Goal: Information Seeking & Learning: Learn about a topic

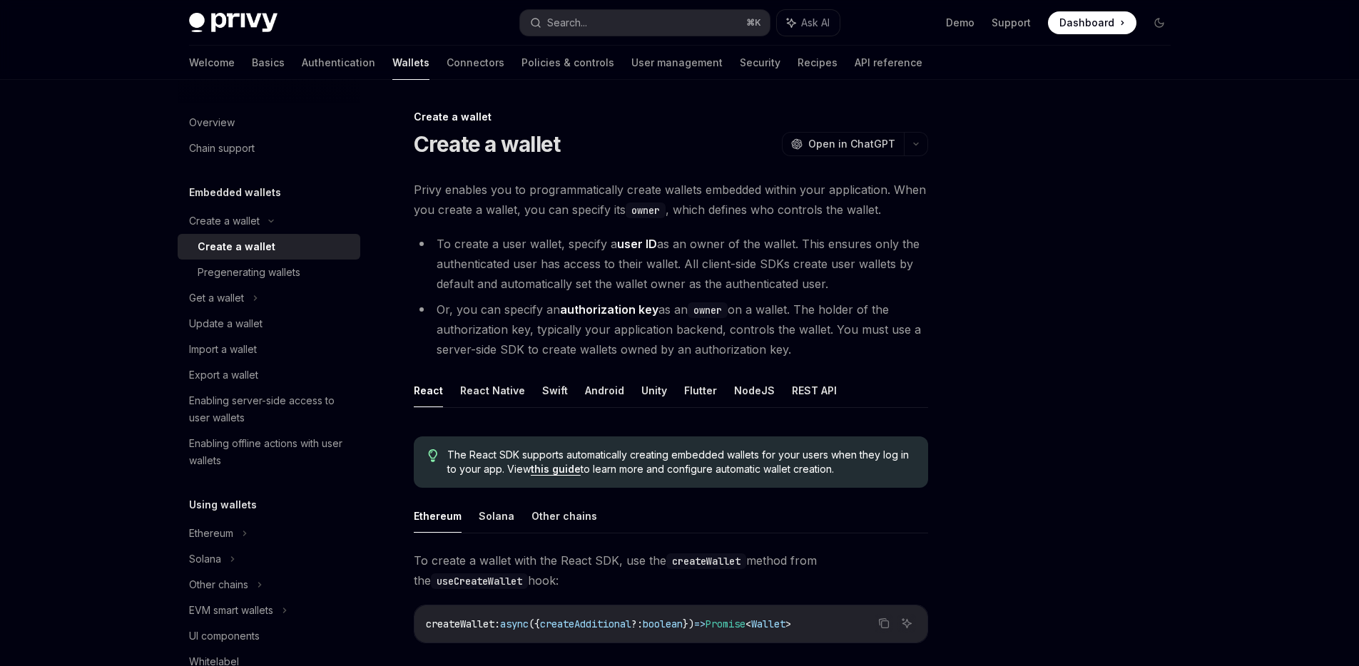
scroll to position [132, 0]
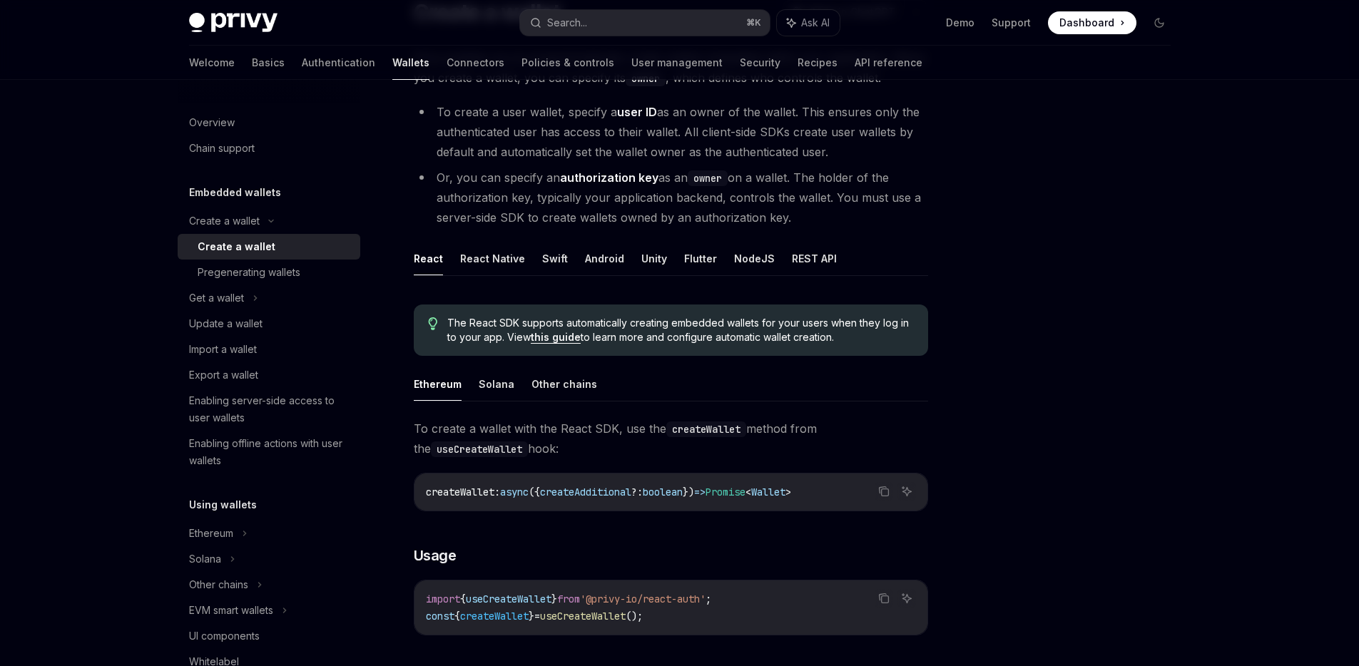
click at [616, 257] on button "Android" at bounding box center [604, 259] width 39 height 34
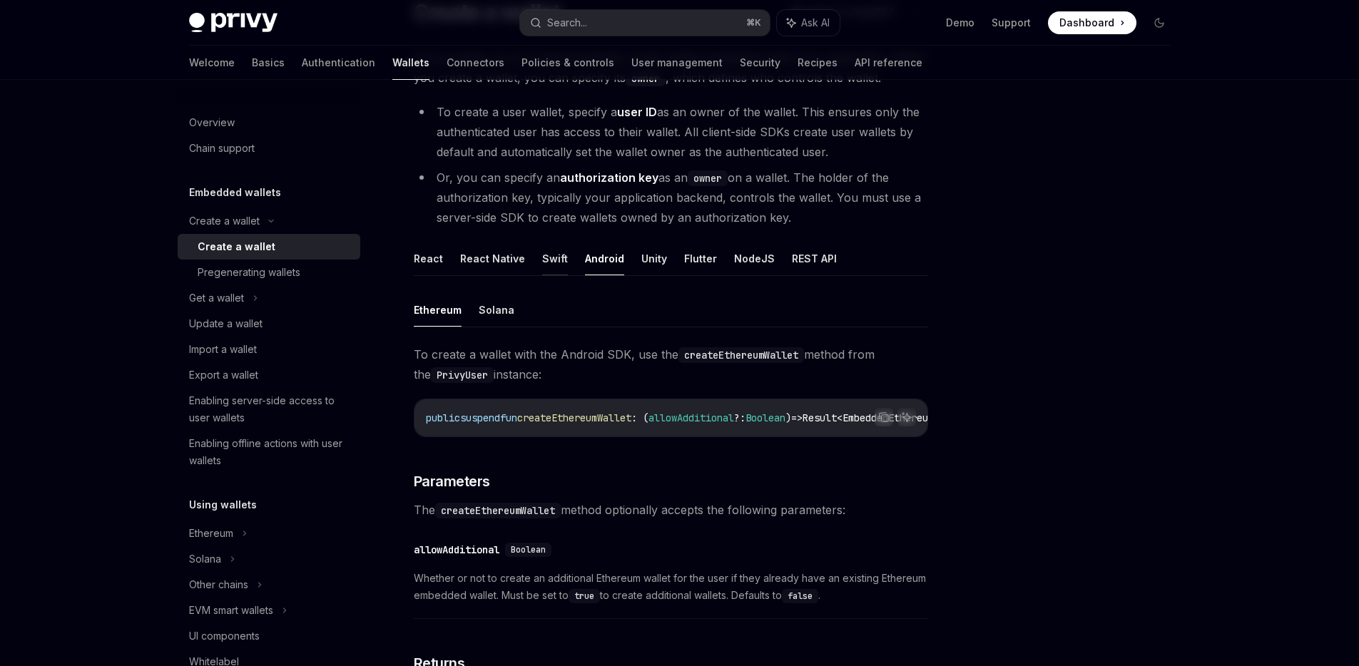
click at [558, 258] on button "Swift" at bounding box center [555, 259] width 26 height 34
click at [586, 258] on button "Android" at bounding box center [604, 259] width 39 height 34
click at [693, 352] on code "createEthereumWallet" at bounding box center [741, 355] width 126 height 16
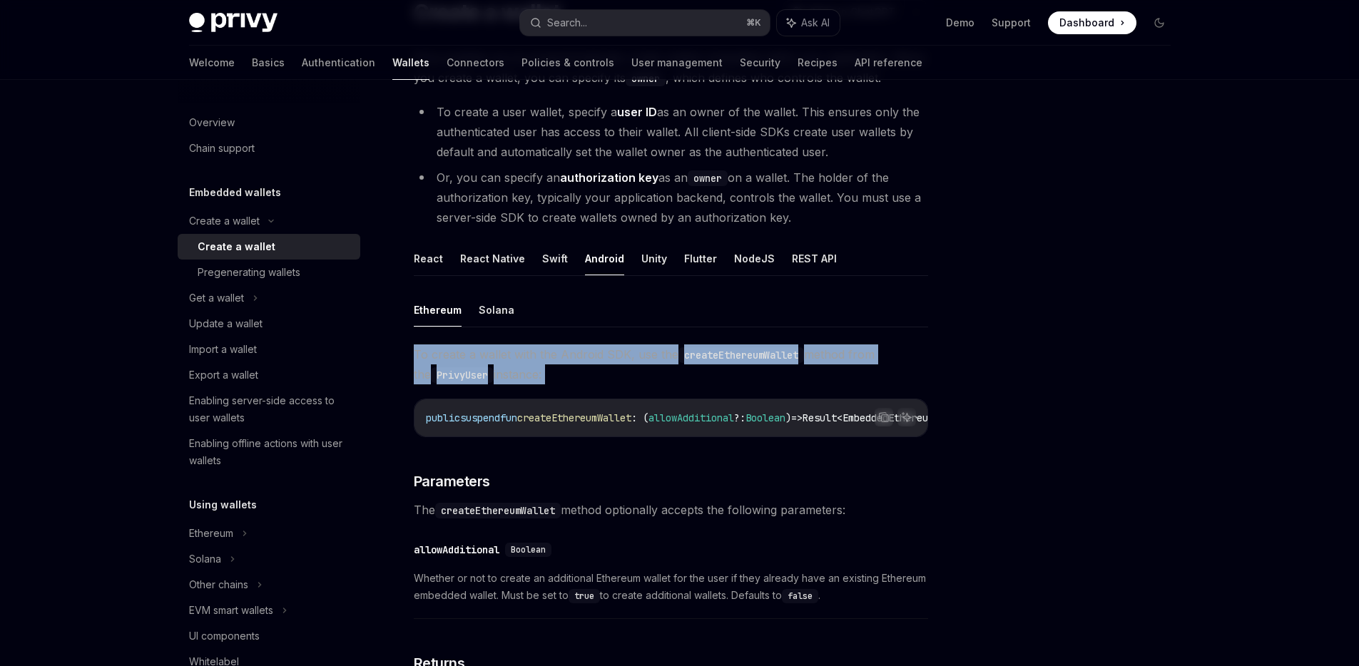
click at [693, 352] on code "createEthereumWallet" at bounding box center [741, 355] width 126 height 16
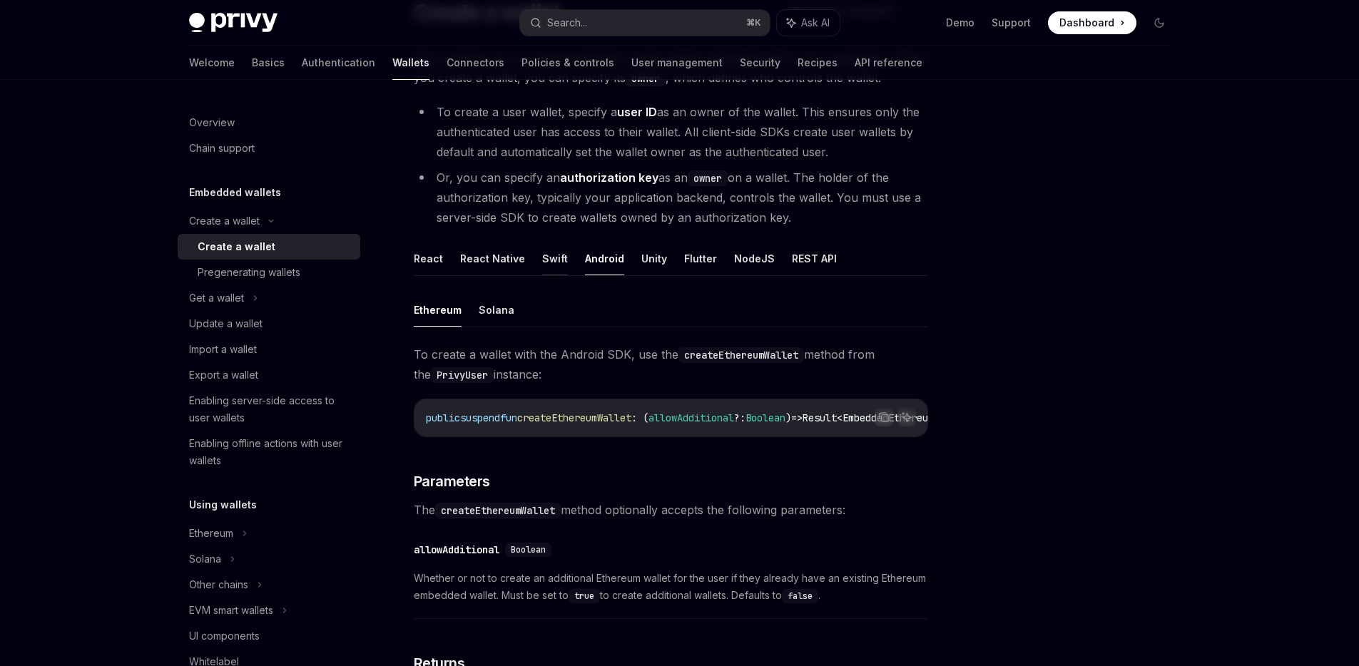
click at [542, 256] on button "Swift" at bounding box center [555, 259] width 26 height 34
click at [275, 303] on div "Get a wallet" at bounding box center [269, 298] width 183 height 26
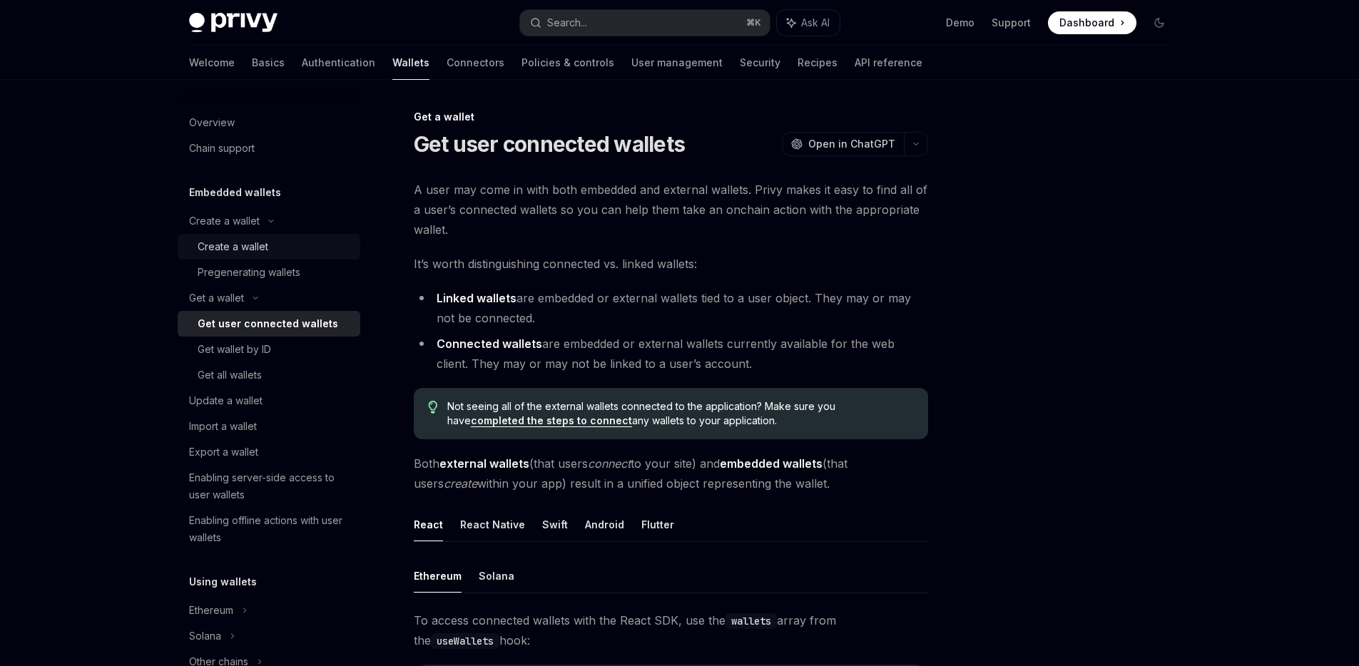
click at [270, 245] on div "Create a wallet" at bounding box center [275, 246] width 154 height 17
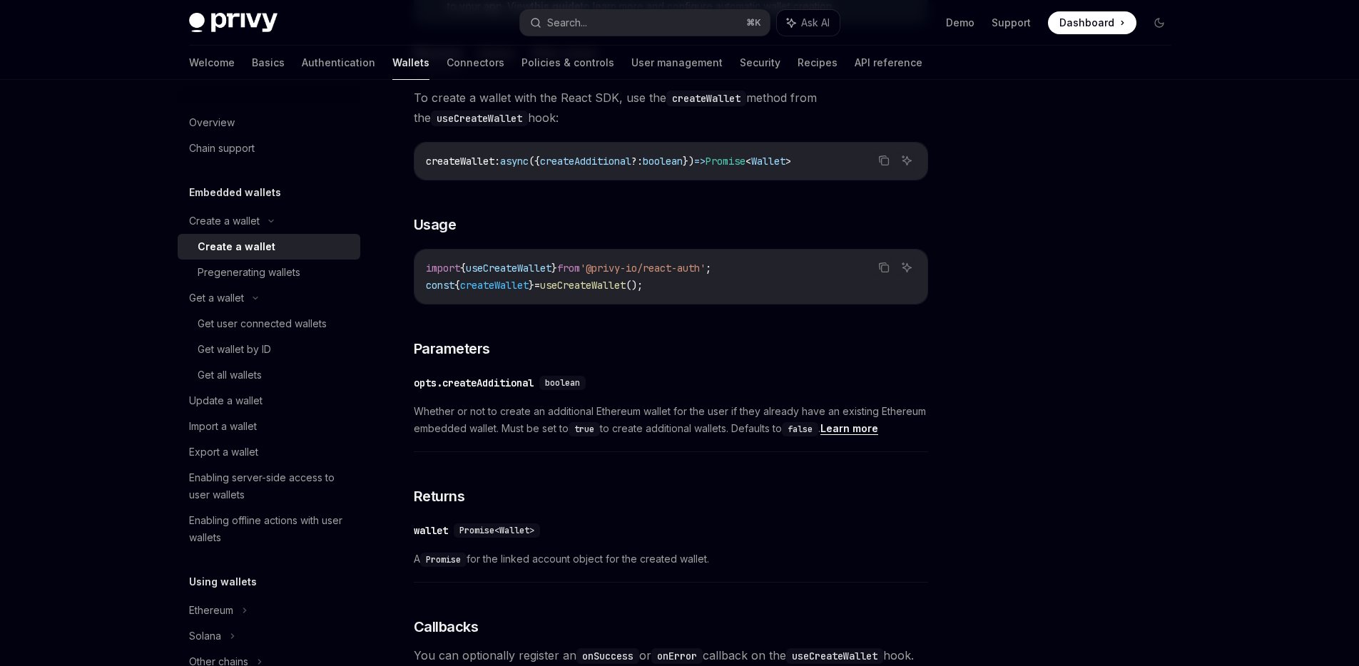
scroll to position [340, 0]
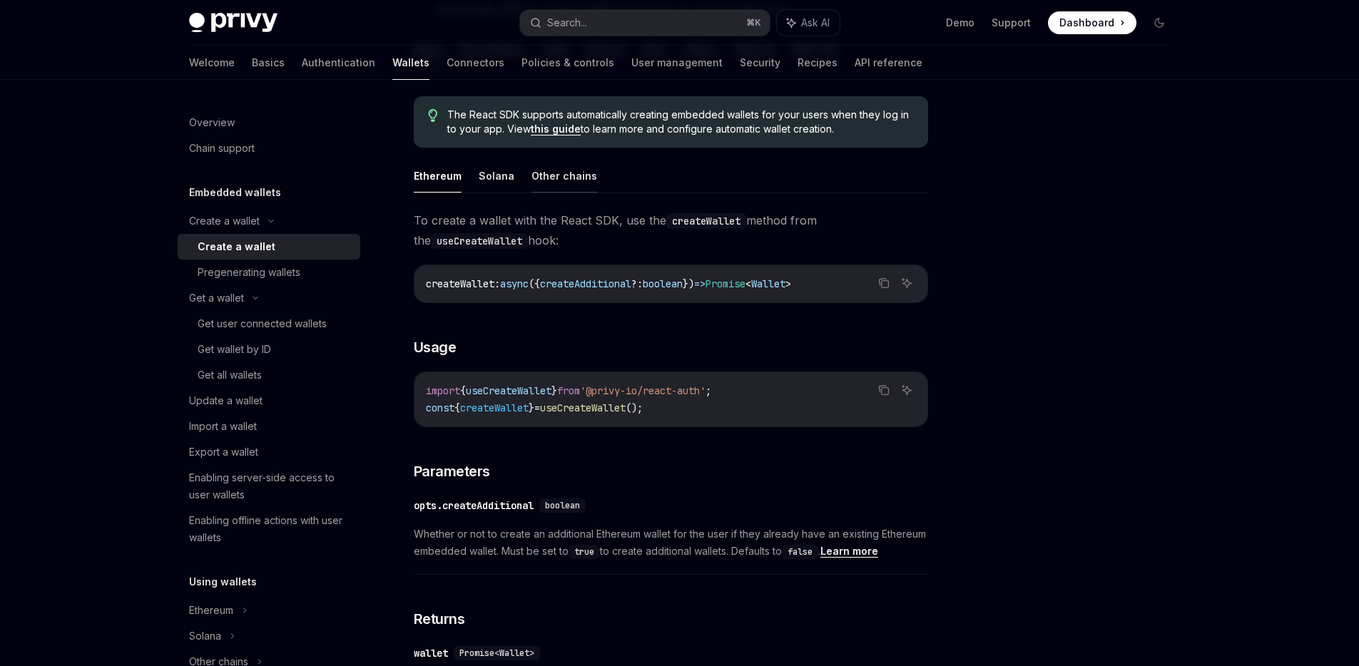
click at [567, 180] on button "Other chains" at bounding box center [564, 176] width 66 height 34
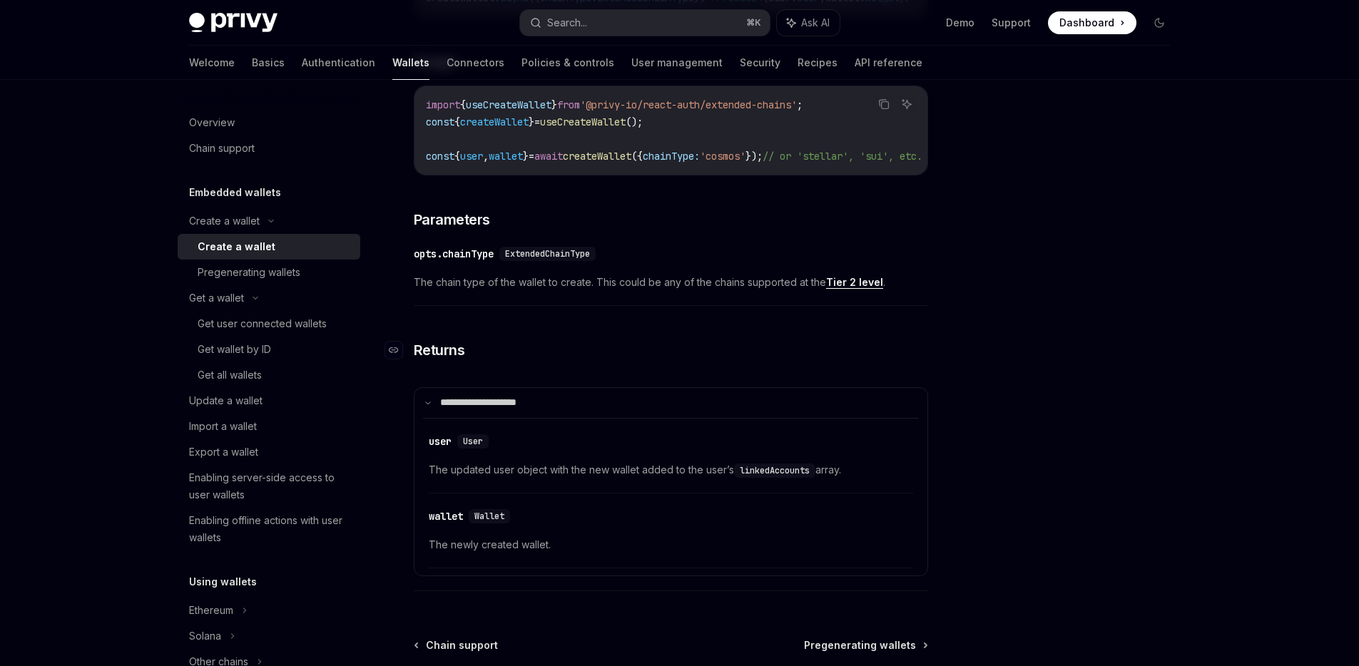
scroll to position [801, 0]
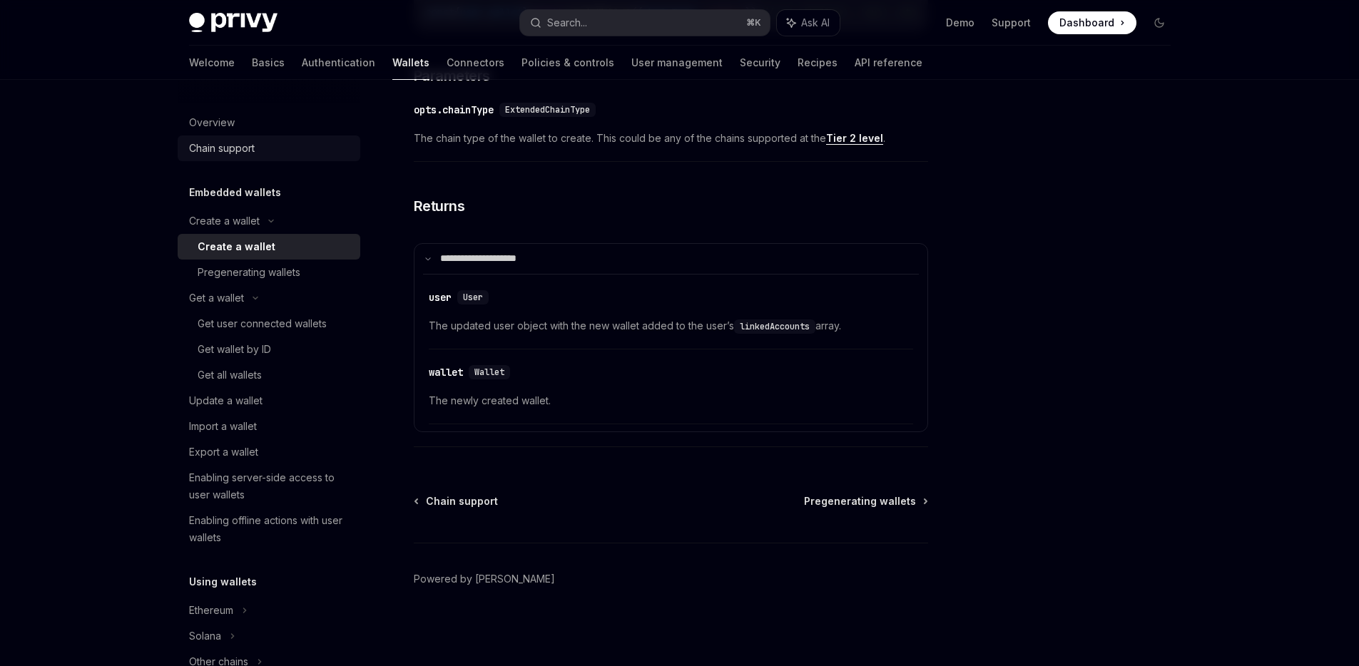
click at [258, 158] on link "Chain support" at bounding box center [269, 149] width 183 height 26
type textarea "*"
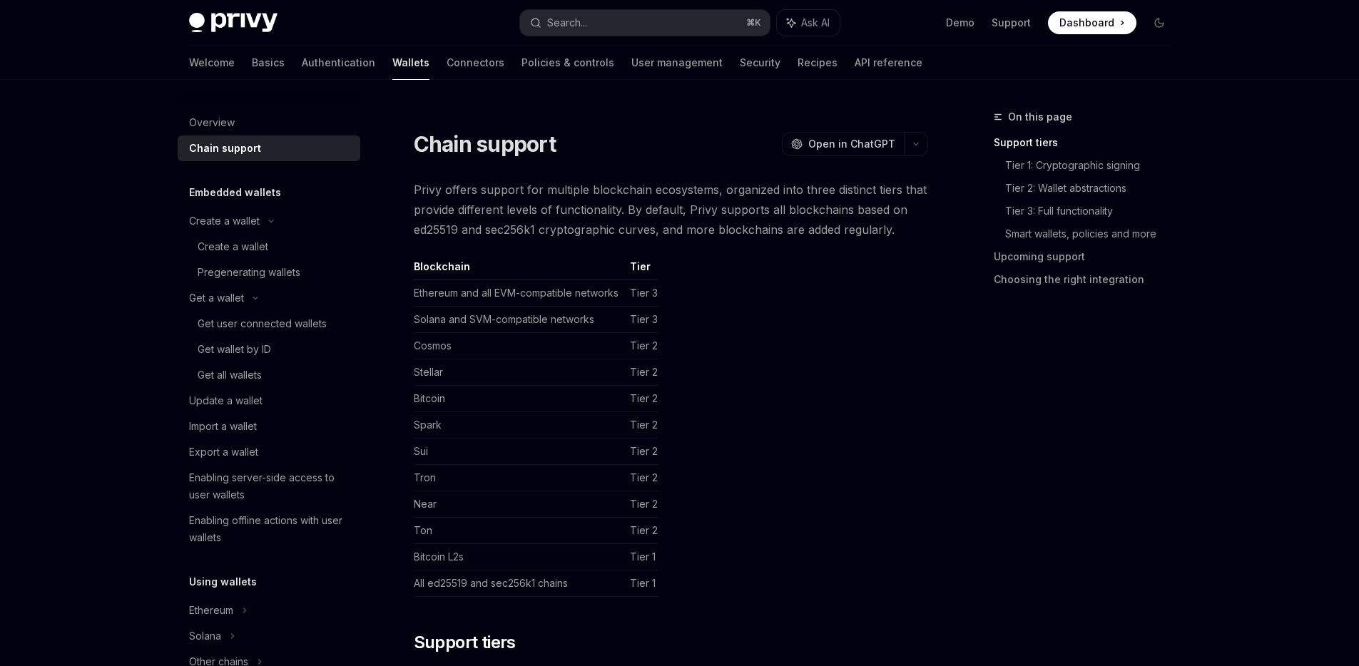
click at [492, 287] on td "Ethereum and all EVM-compatible networks" at bounding box center [519, 293] width 210 height 26
click at [471, 297] on td "Ethereum and all EVM-compatible networks" at bounding box center [519, 293] width 210 height 26
click at [559, 411] on td "Bitcoin" at bounding box center [519, 399] width 210 height 26
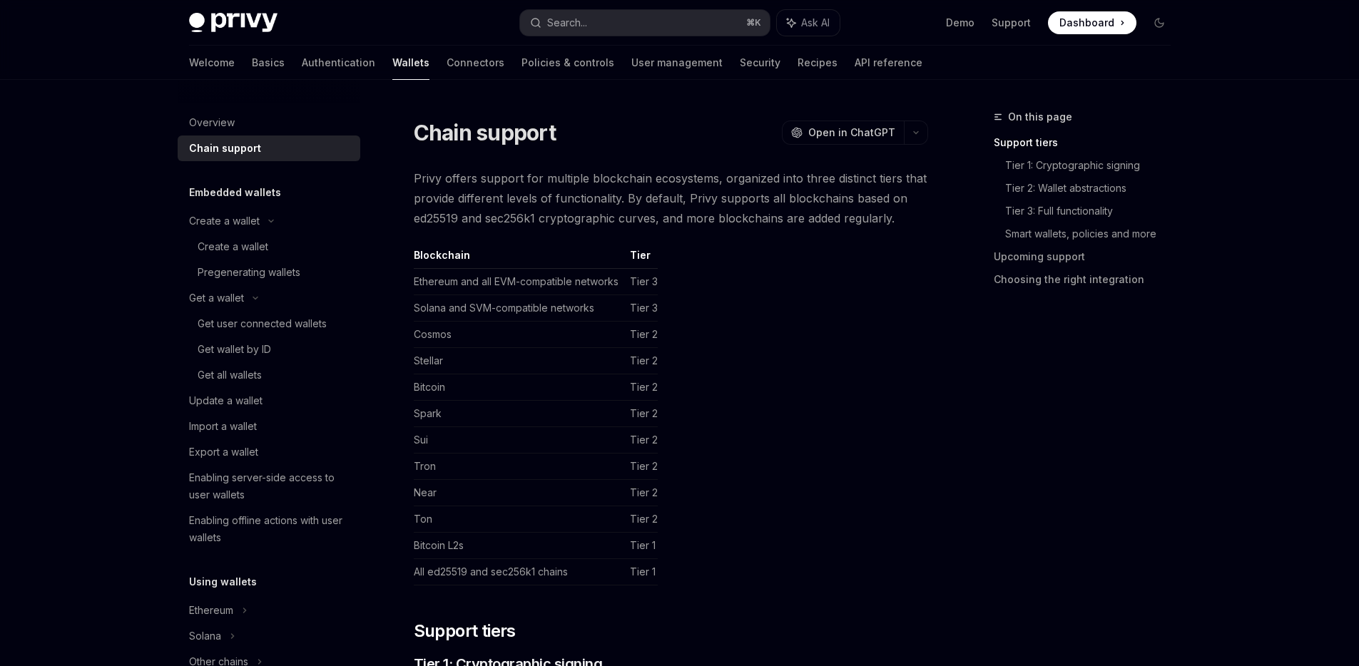
scroll to position [25, 0]
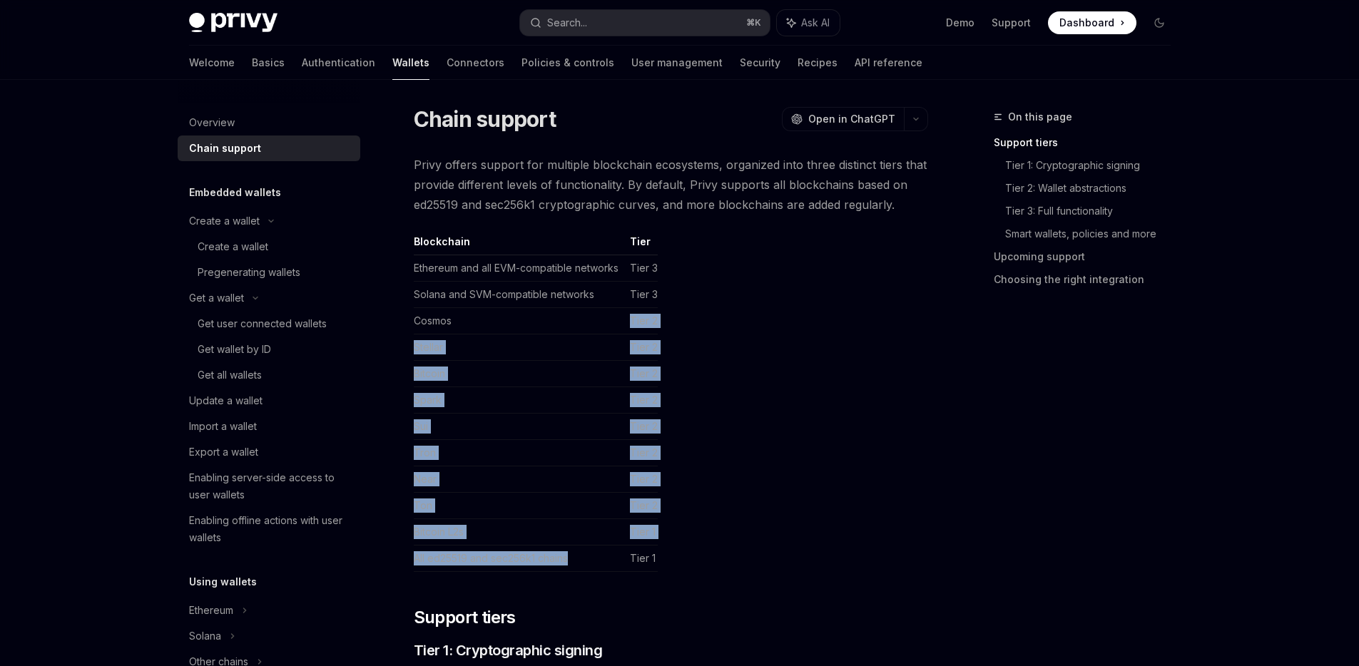
drag, startPoint x: 583, startPoint y: 558, endPoint x: 526, endPoint y: 317, distance: 247.9
click at [526, 317] on tbody "Ethereum and all EVM-compatible networks Tier 3 Solana and SVM-compatible netwo…" at bounding box center [536, 413] width 244 height 317
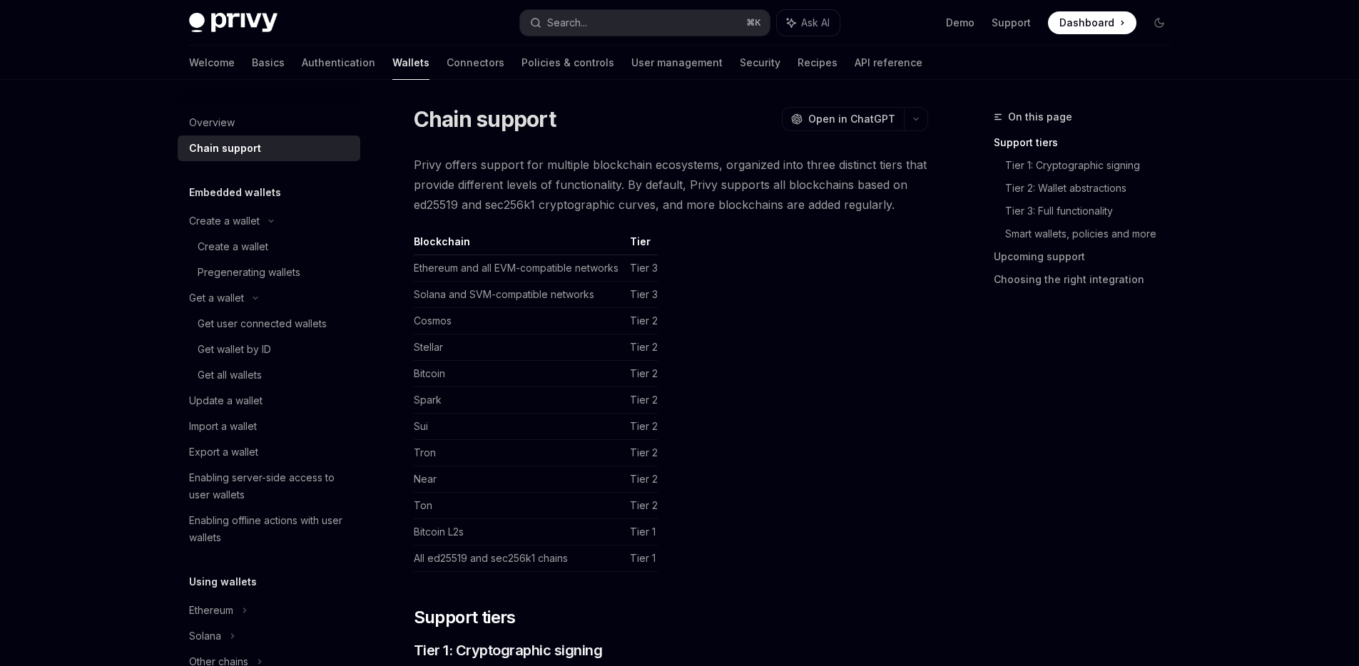
click at [530, 342] on td "Stellar" at bounding box center [519, 347] width 210 height 26
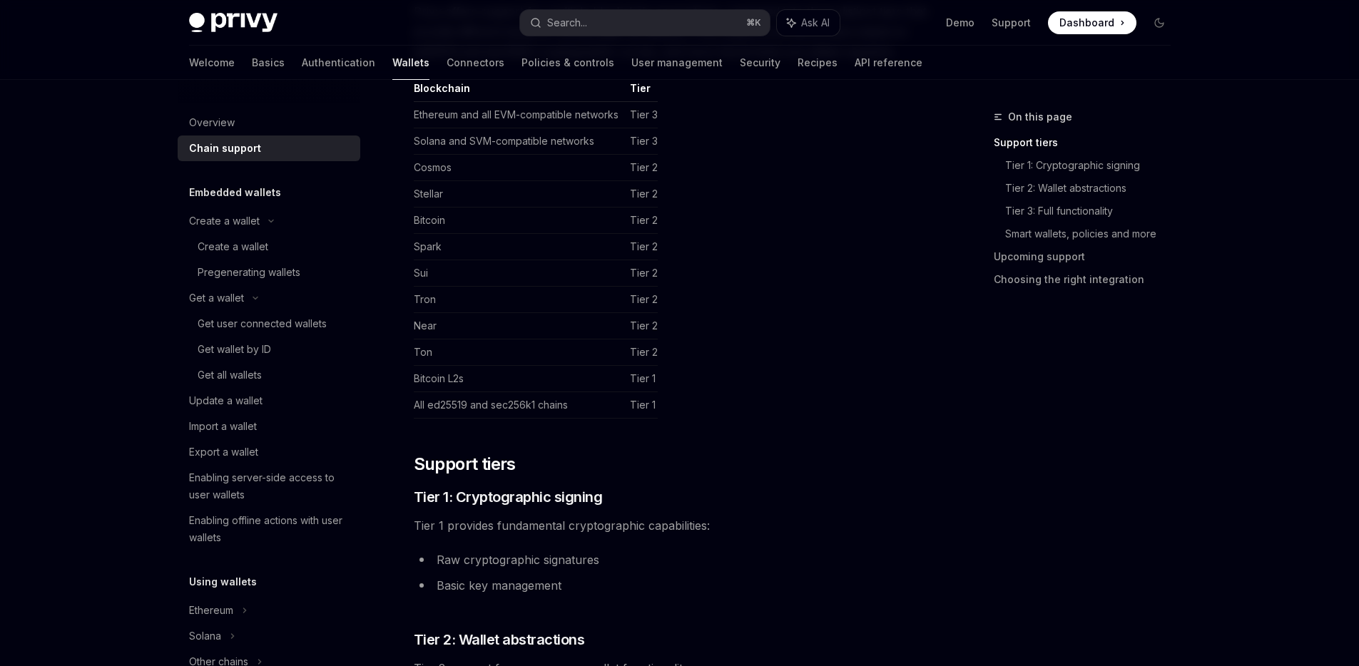
scroll to position [0, 0]
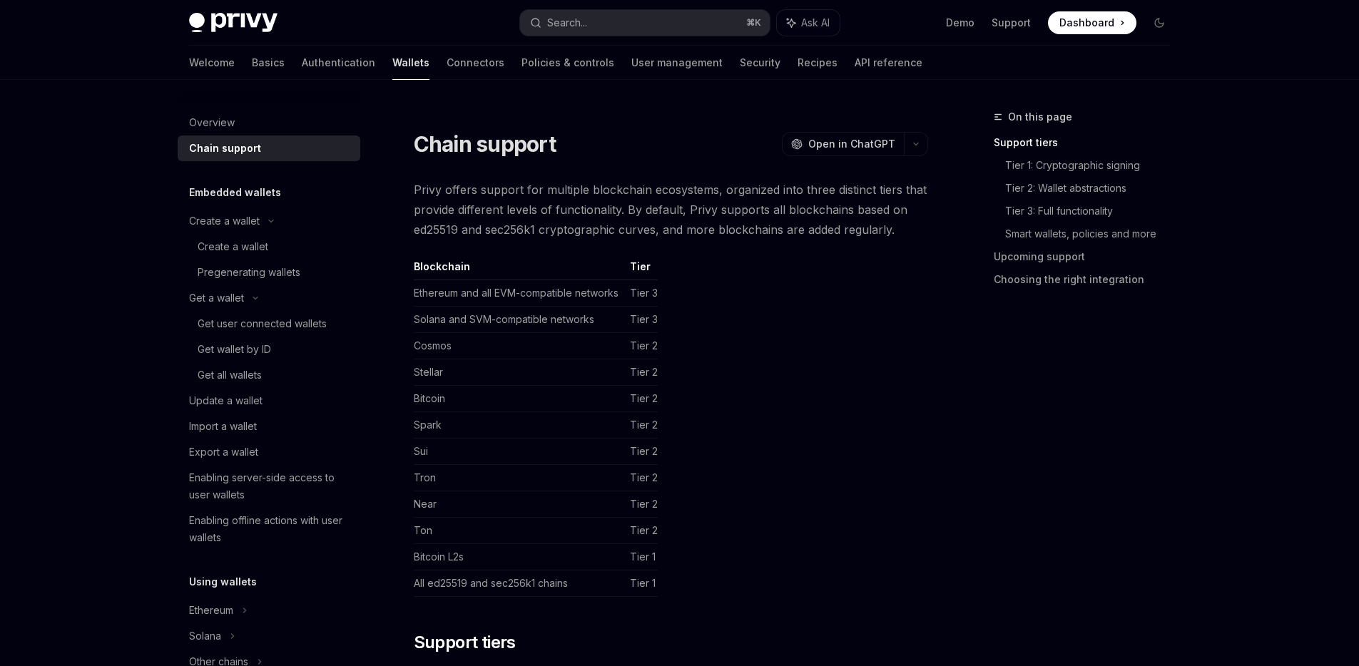
click at [497, 297] on td "Ethereum and all EVM-compatible networks" at bounding box center [519, 293] width 210 height 26
copy td "Ethereum and all EVM-compatible networks"
click at [842, 141] on span "Open in ChatGPT" at bounding box center [851, 144] width 87 height 14
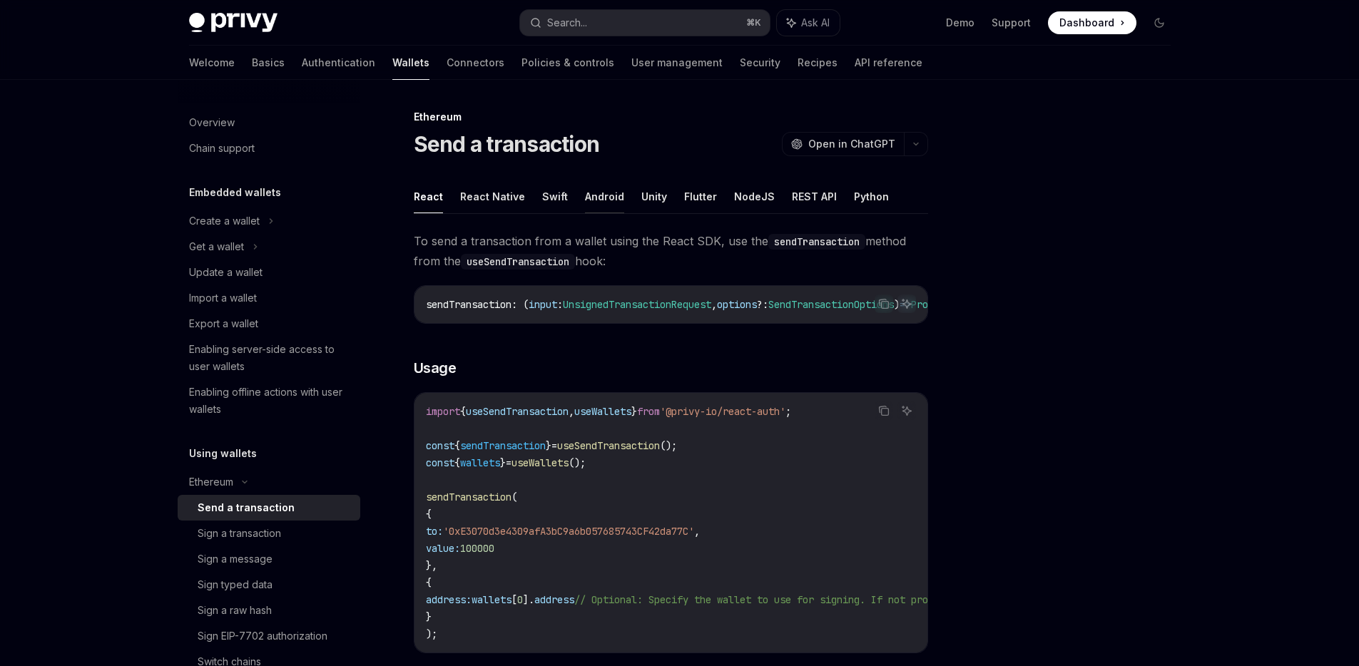
click at [591, 197] on button "Android" at bounding box center [604, 197] width 39 height 34
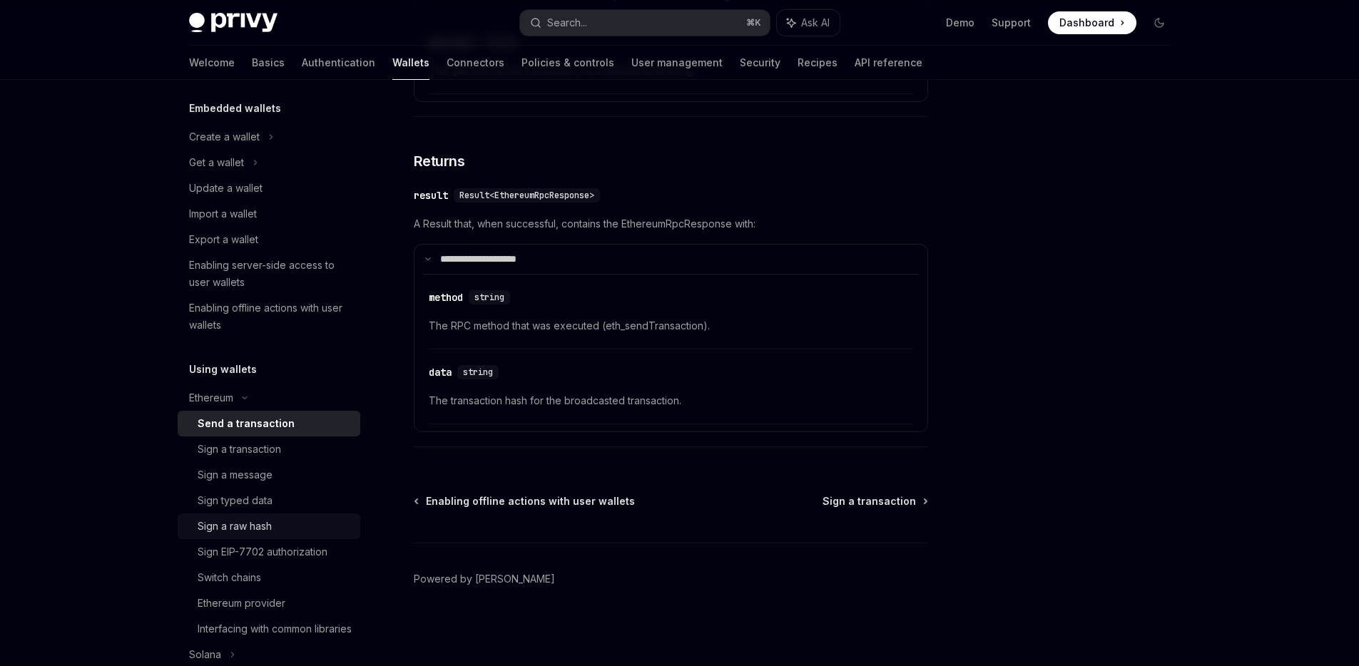
scroll to position [140, 0]
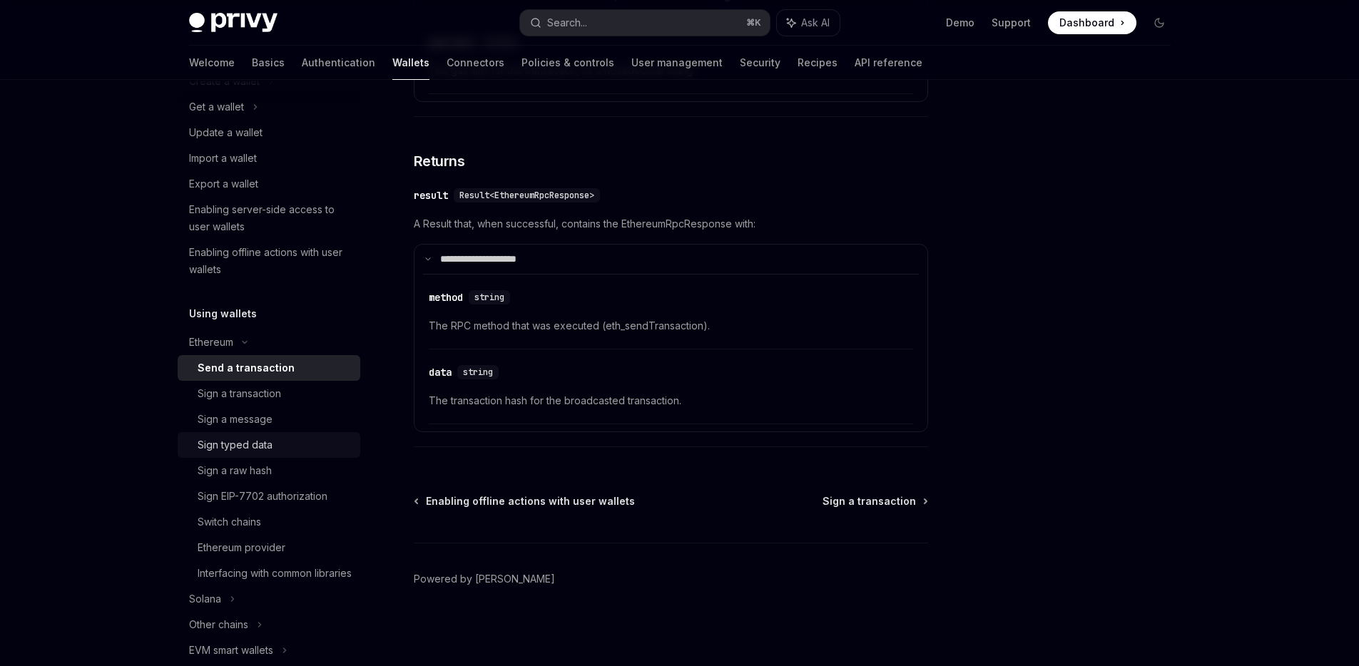
click at [282, 436] on div "Sign typed data" at bounding box center [275, 444] width 154 height 17
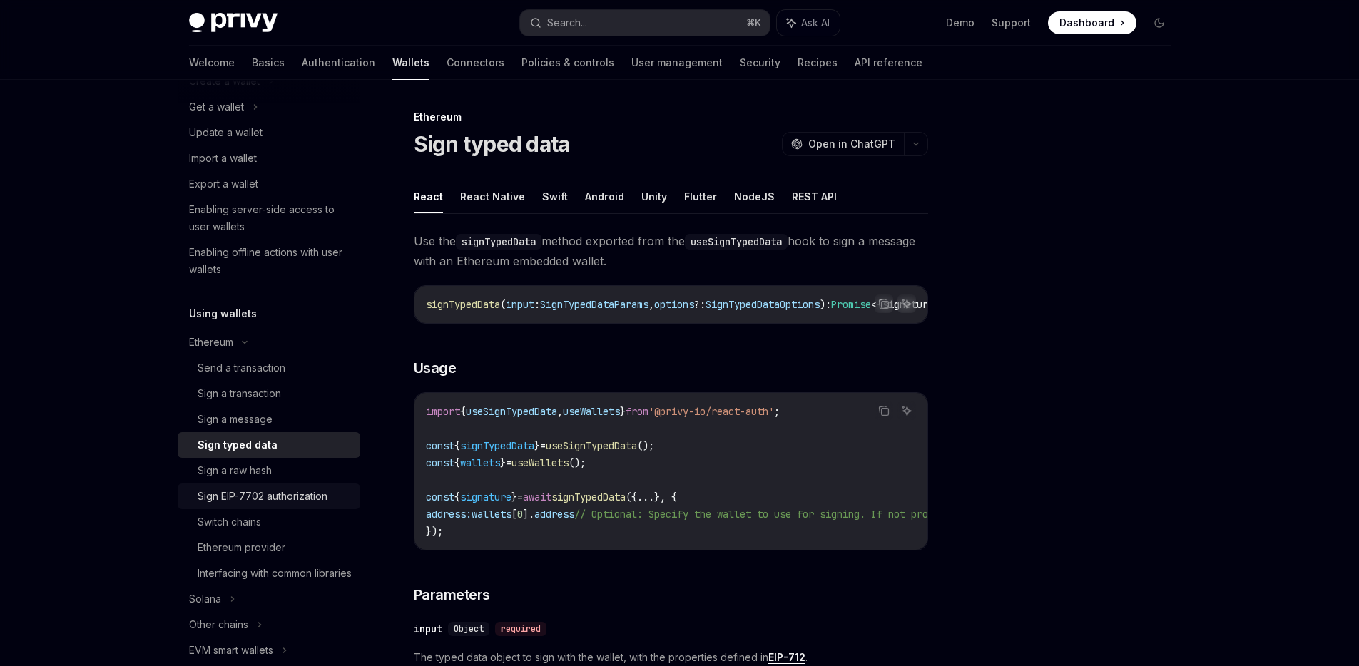
click at [296, 484] on link "Sign EIP-7702 authorization" at bounding box center [269, 497] width 183 height 26
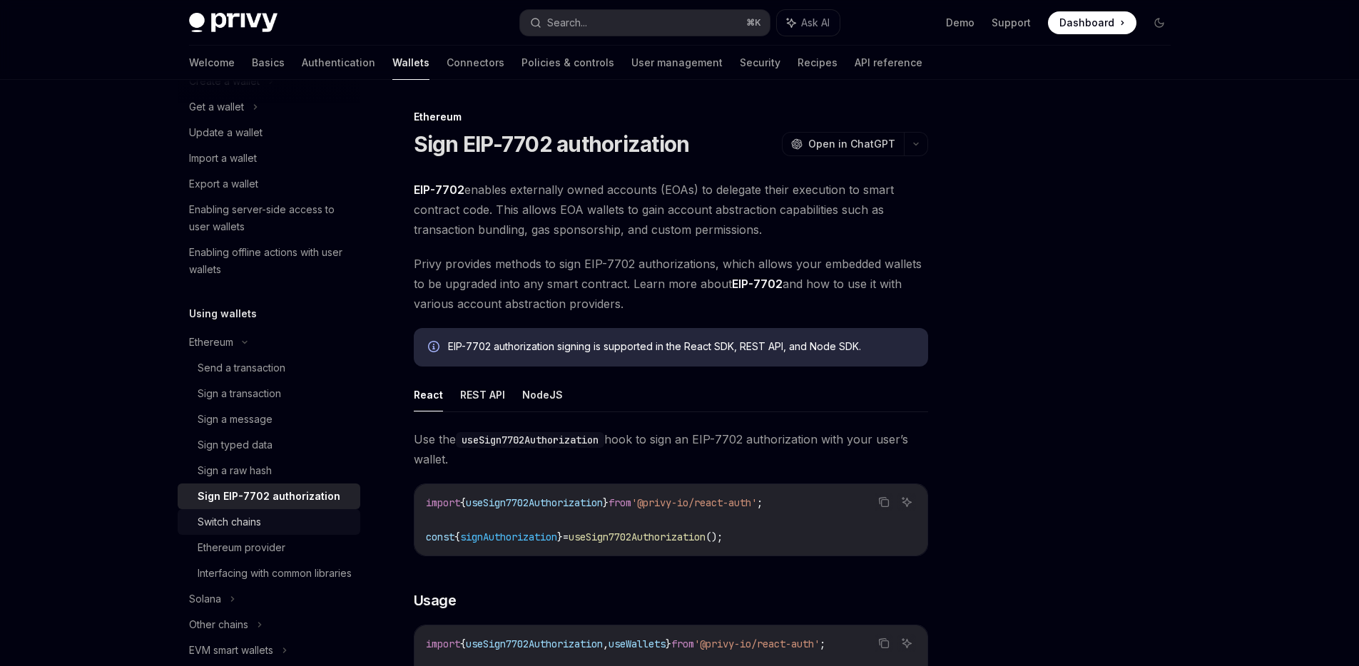
click at [315, 521] on div "Switch chains" at bounding box center [275, 522] width 154 height 17
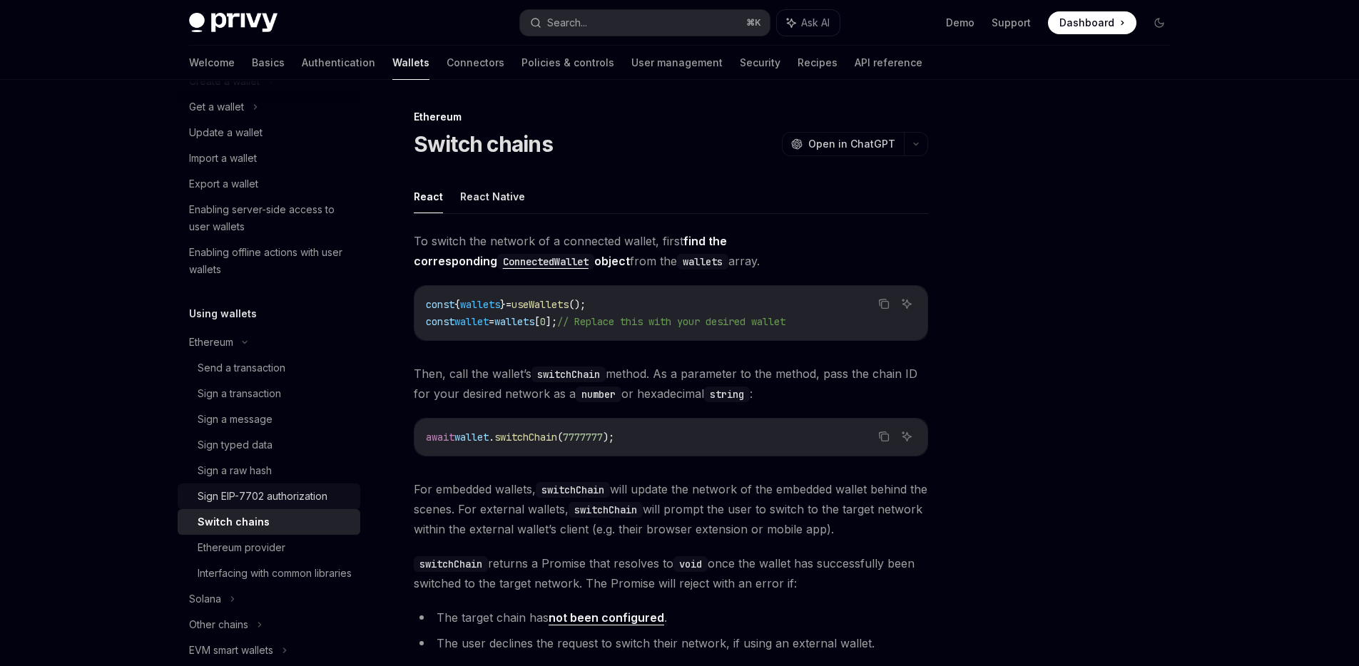
click at [288, 504] on link "Sign EIP-7702 authorization" at bounding box center [269, 497] width 183 height 26
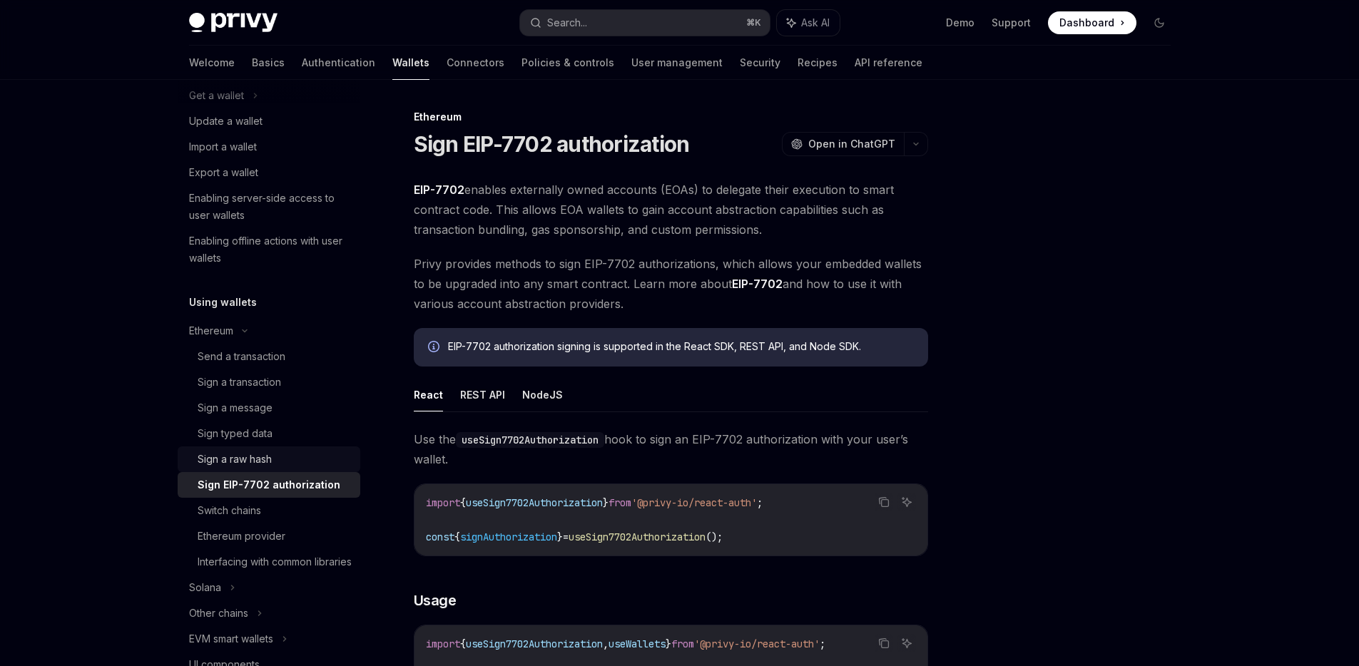
scroll to position [166, 0]
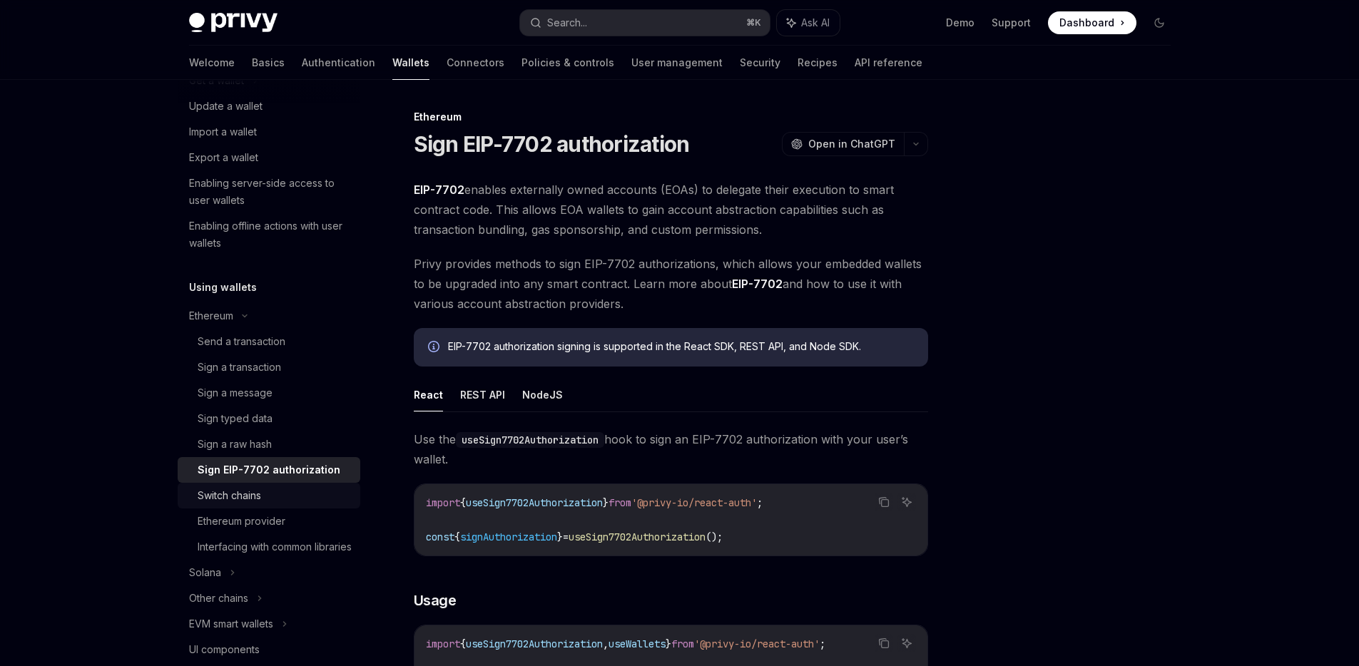
click at [309, 491] on div "Switch chains" at bounding box center [275, 495] width 154 height 17
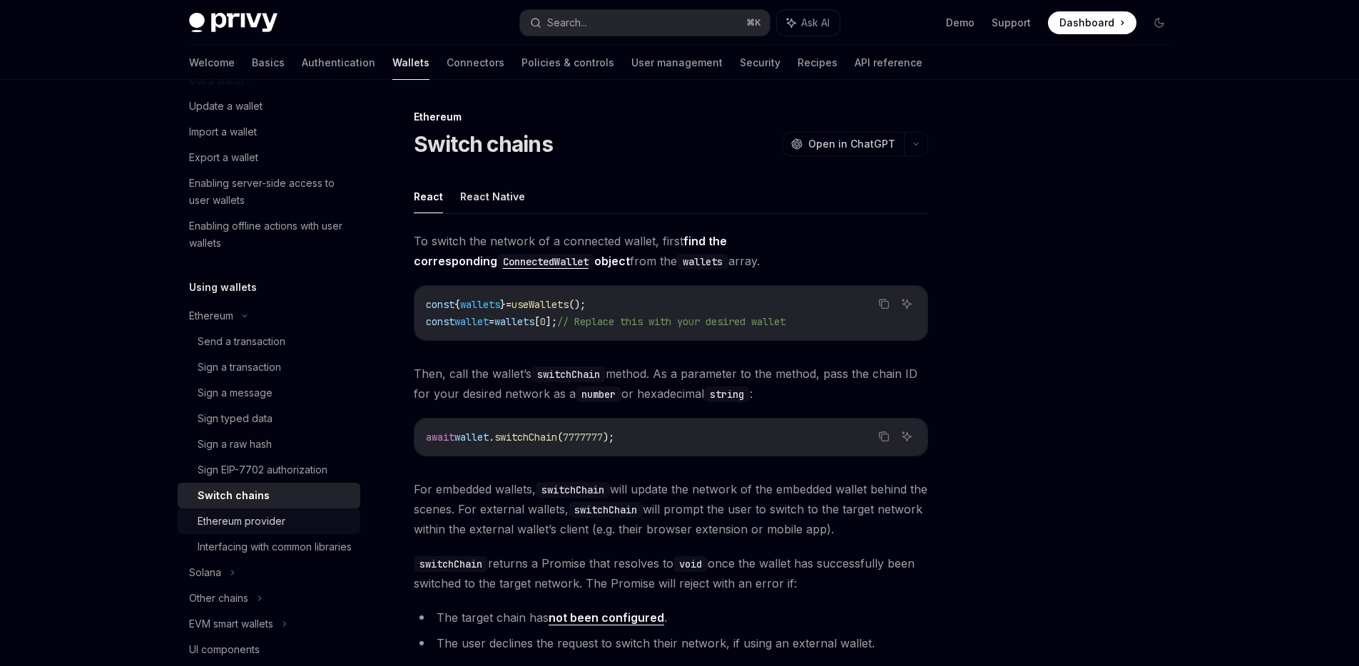
click at [302, 532] on link "Ethereum provider" at bounding box center [269, 522] width 183 height 26
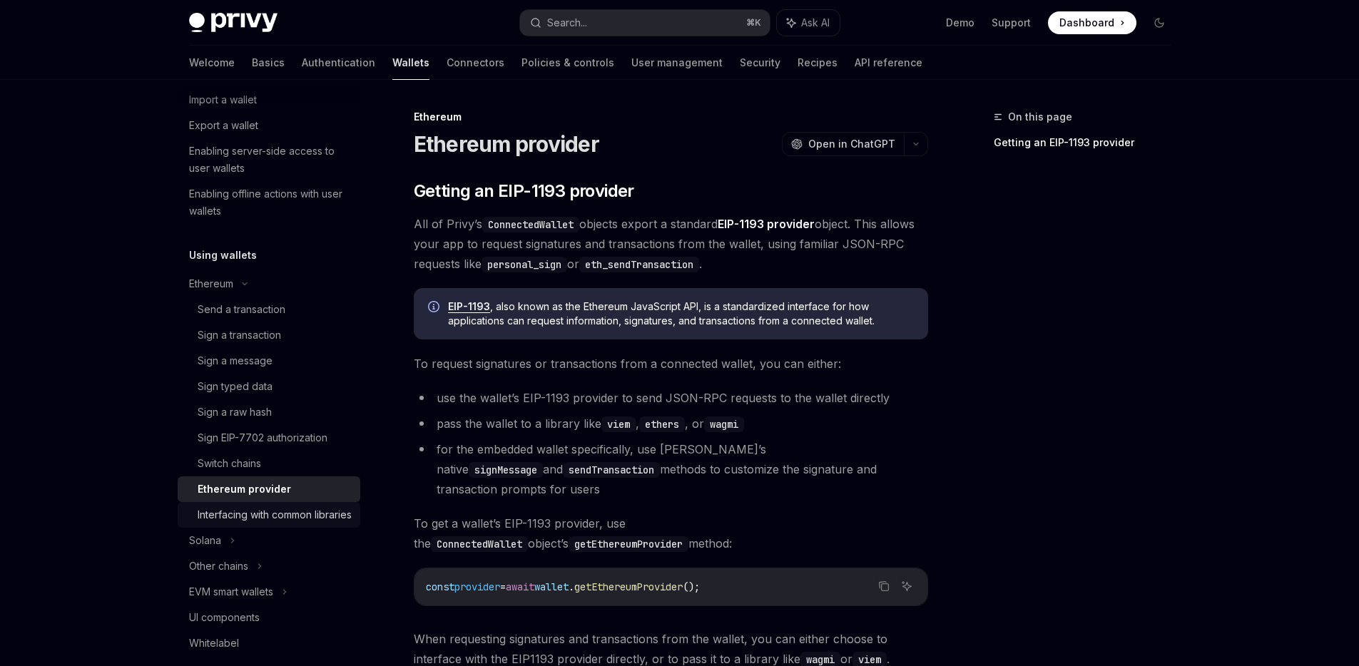
scroll to position [228, 0]
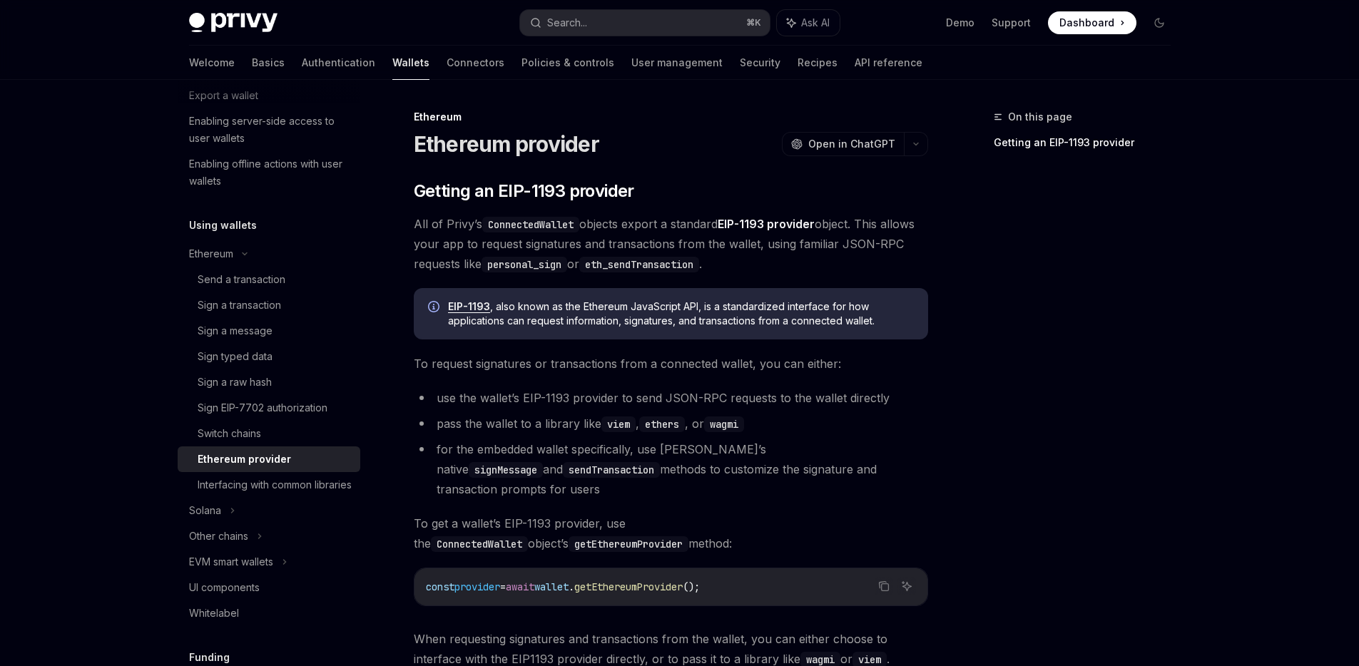
click at [470, 247] on span "All of Privy’s ConnectedWallet objects export a standard EIP-1193 provider obje…" at bounding box center [671, 244] width 514 height 60
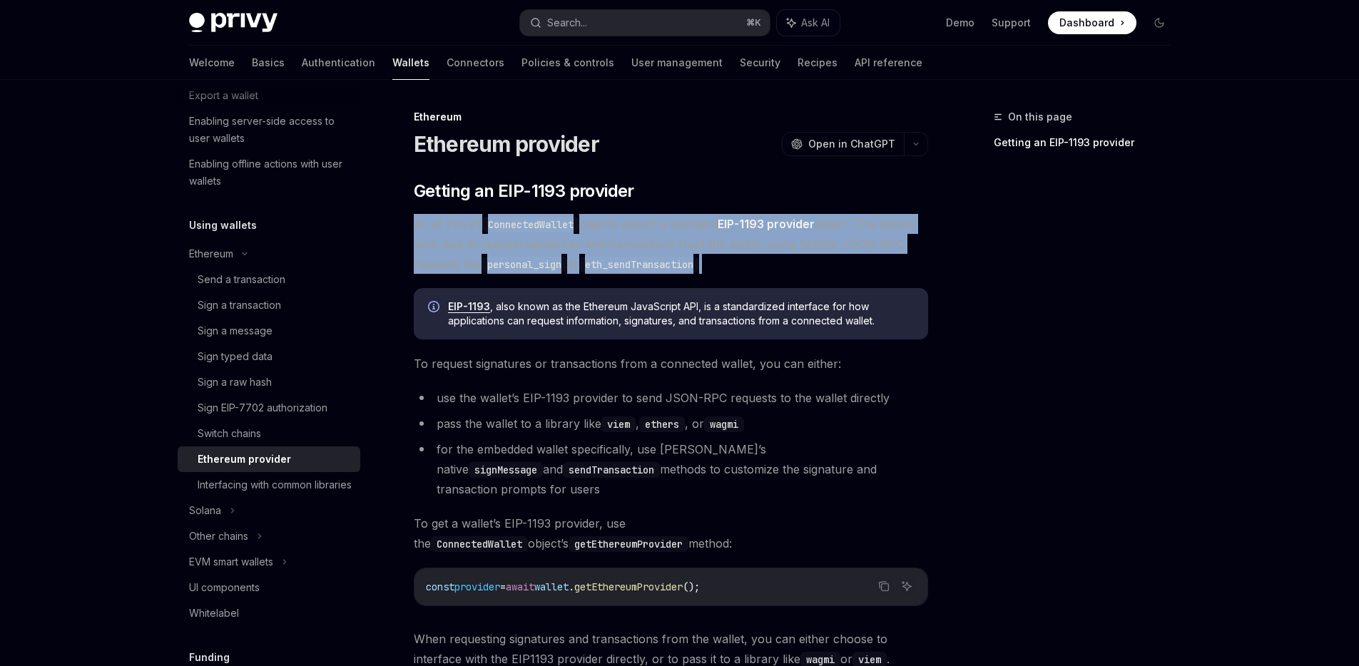
click at [470, 247] on span "All of Privy’s ConnectedWallet objects export a standard EIP-1193 provider obje…" at bounding box center [671, 244] width 514 height 60
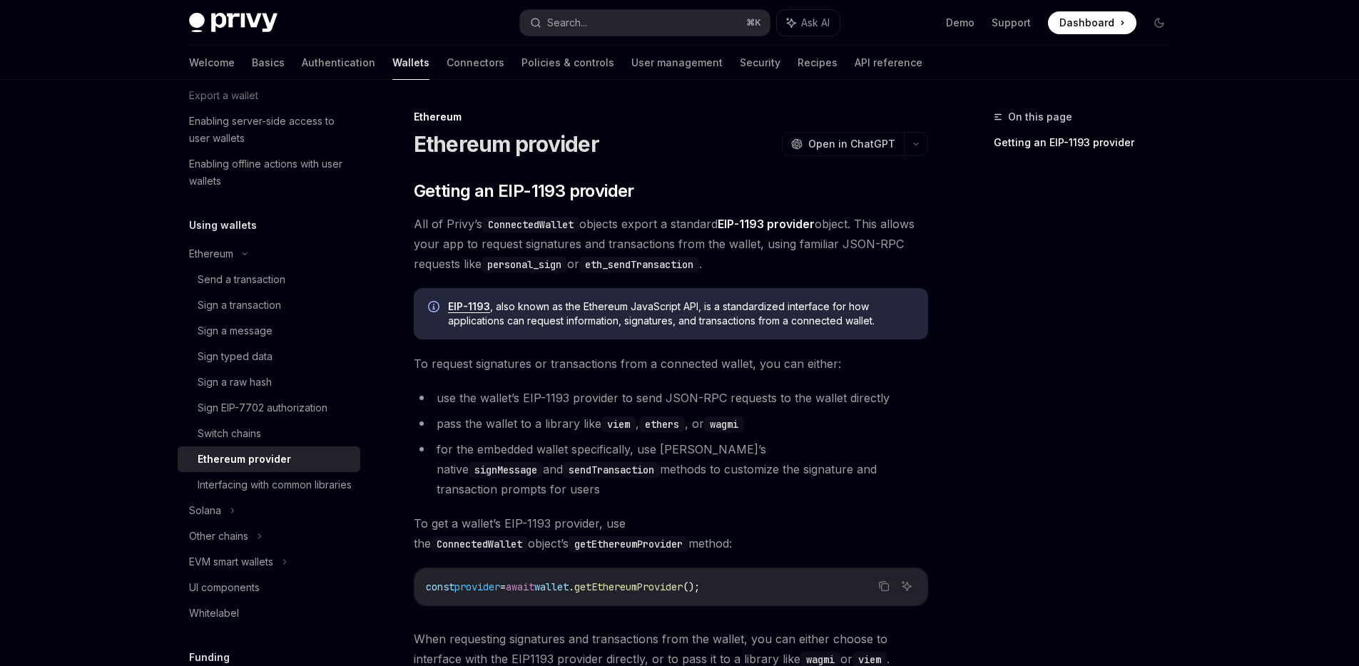
click at [665, 246] on span "All of Privy’s ConnectedWallet objects export a standard EIP-1193 provider obje…" at bounding box center [671, 244] width 514 height 60
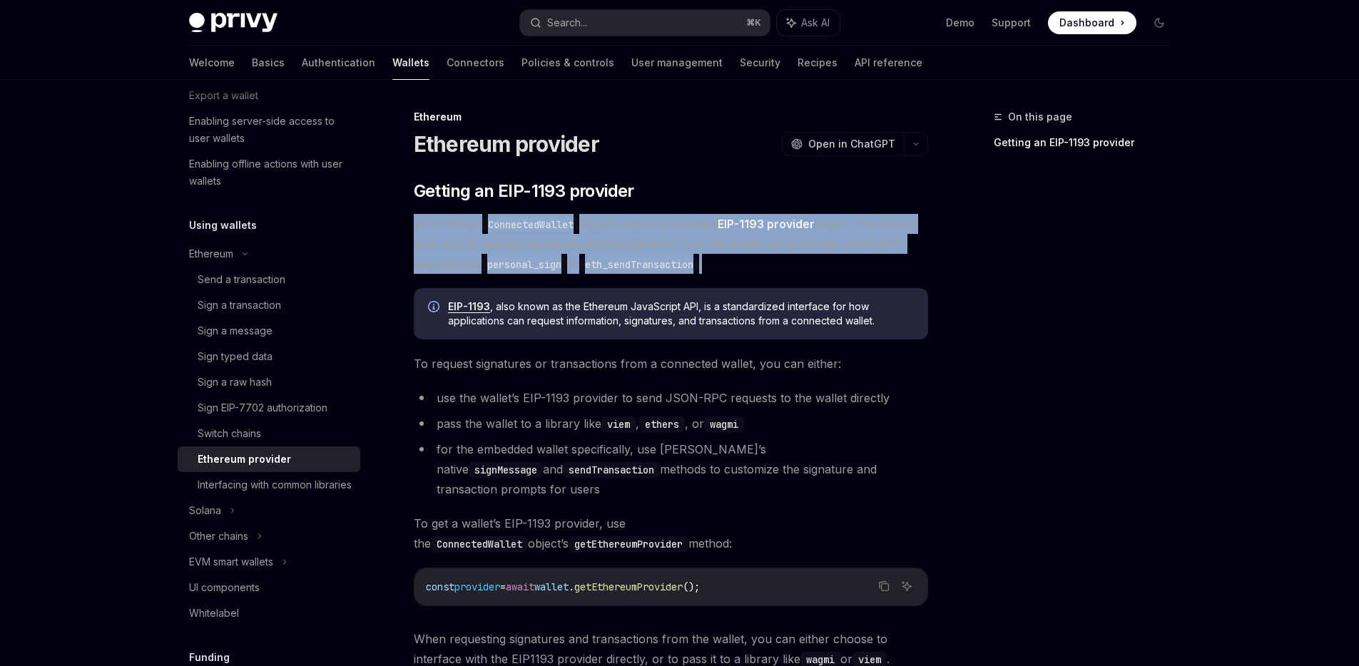
click at [665, 246] on span "All of Privy’s ConnectedWallet objects export a standard EIP-1193 provider obje…" at bounding box center [671, 244] width 514 height 60
click at [834, 266] on span "All of Privy’s ConnectedWallet objects export a standard EIP-1193 provider obje…" at bounding box center [671, 244] width 514 height 60
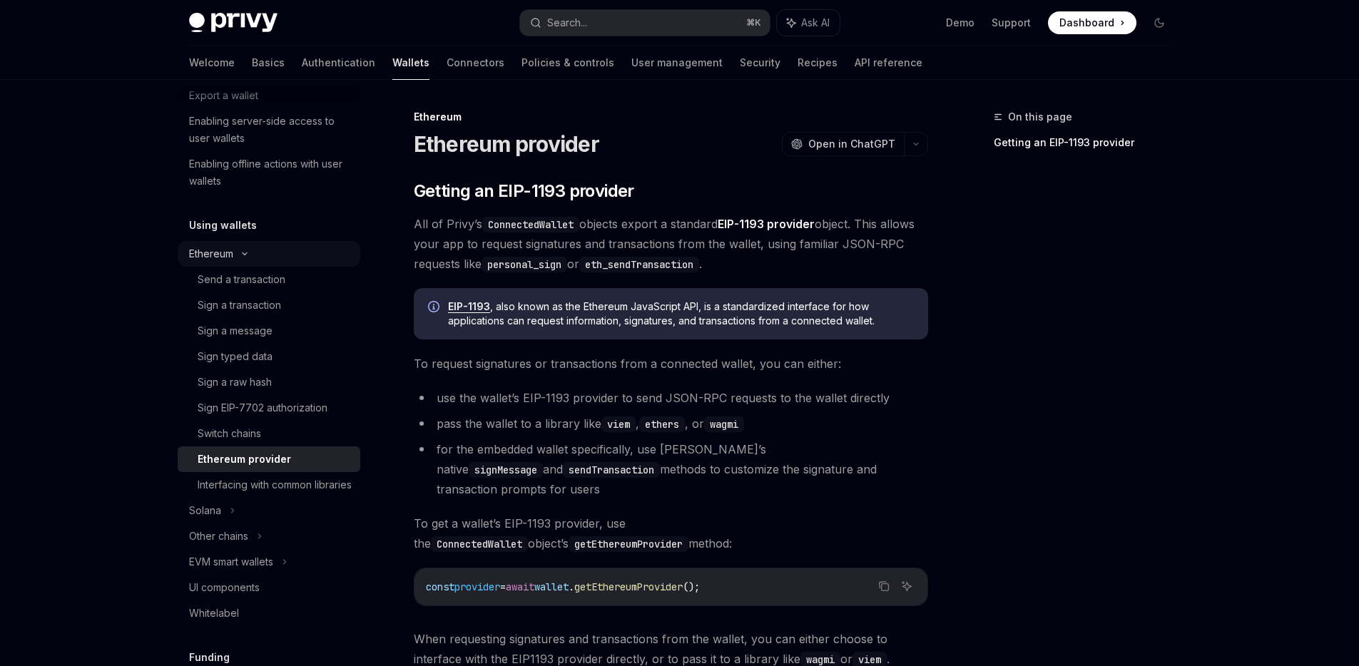
click at [245, 255] on icon at bounding box center [244, 254] width 17 height 6
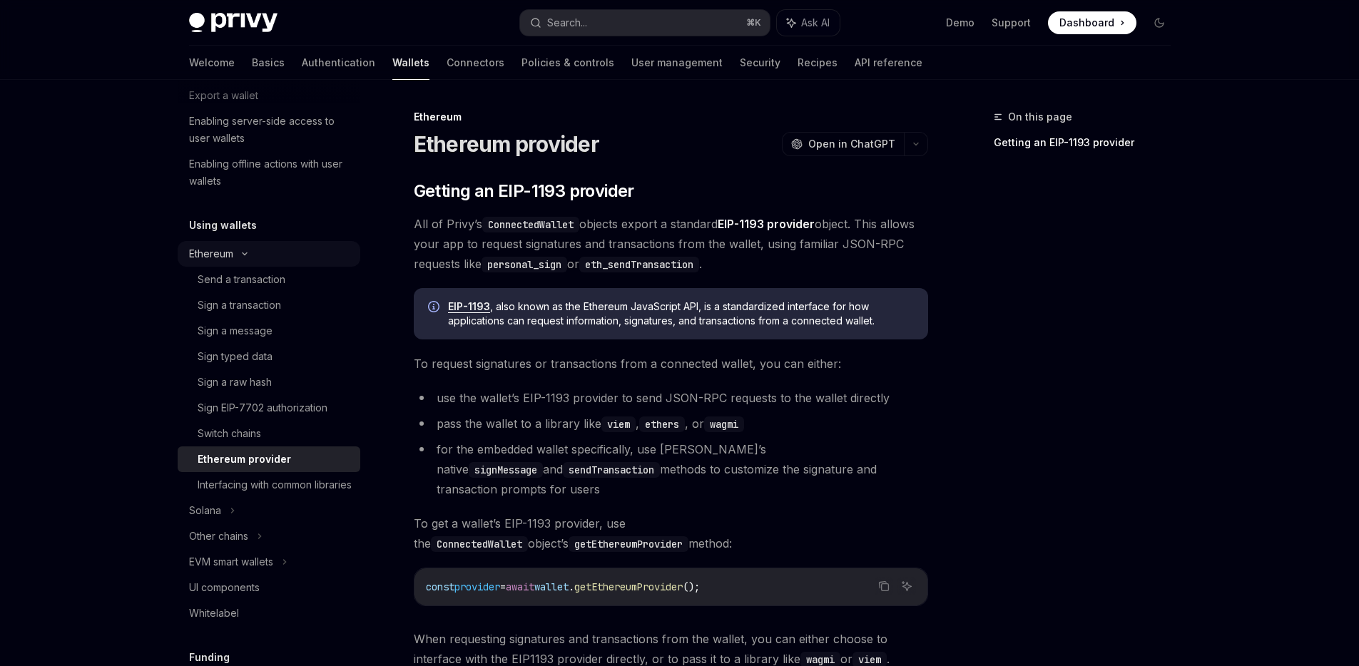
click at [245, 255] on icon at bounding box center [244, 254] width 17 height 6
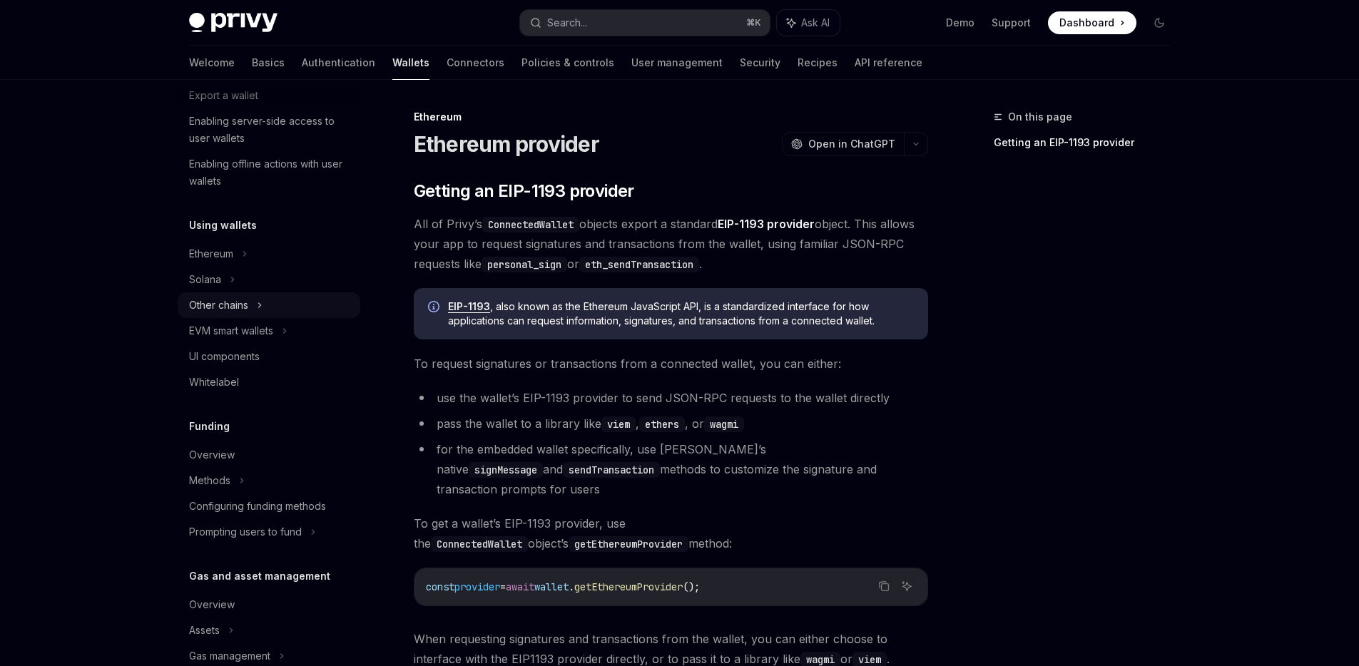
click at [260, 310] on icon at bounding box center [260, 305] width 6 height 17
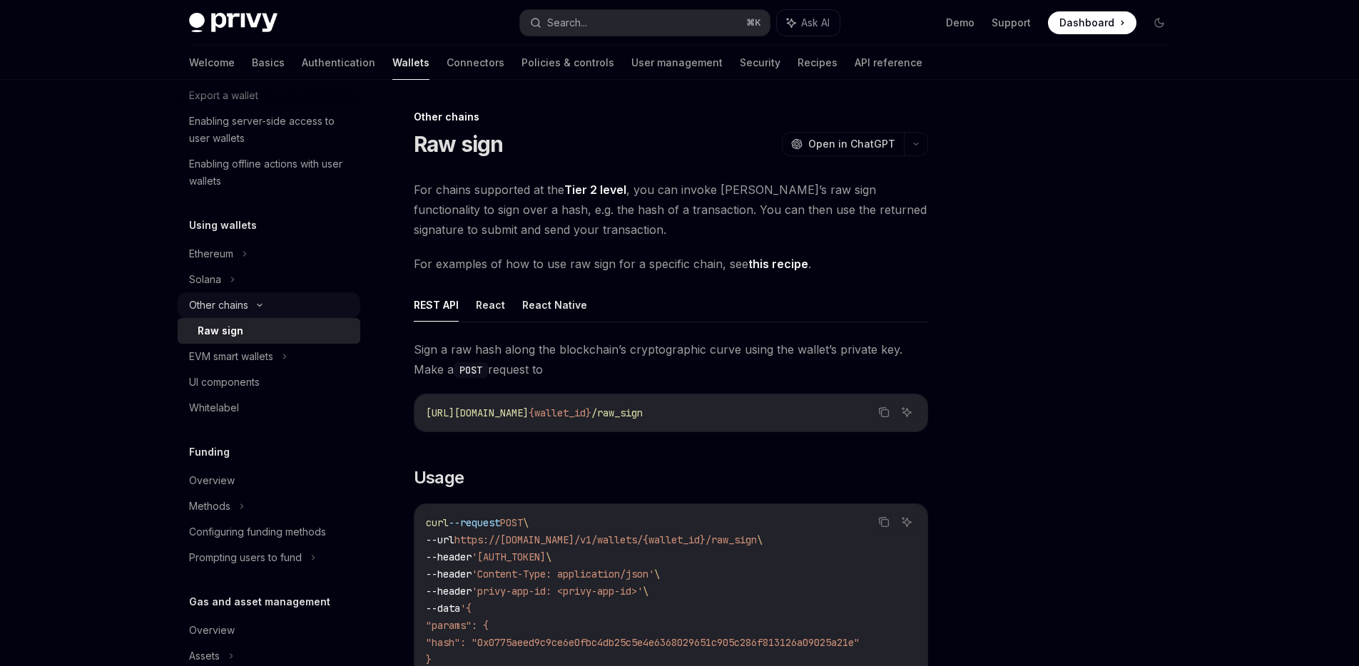
click at [260, 310] on div "Other chains" at bounding box center [269, 305] width 183 height 26
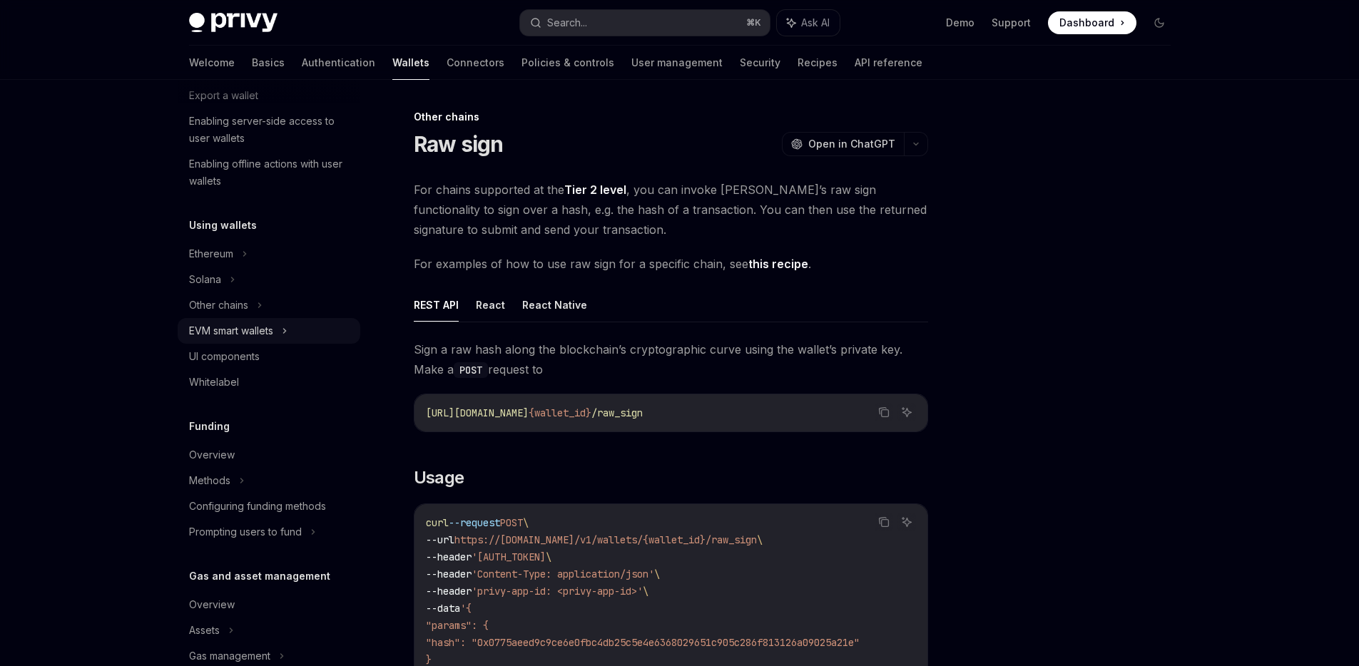
click at [272, 329] on div "EVM smart wallets" at bounding box center [231, 330] width 84 height 17
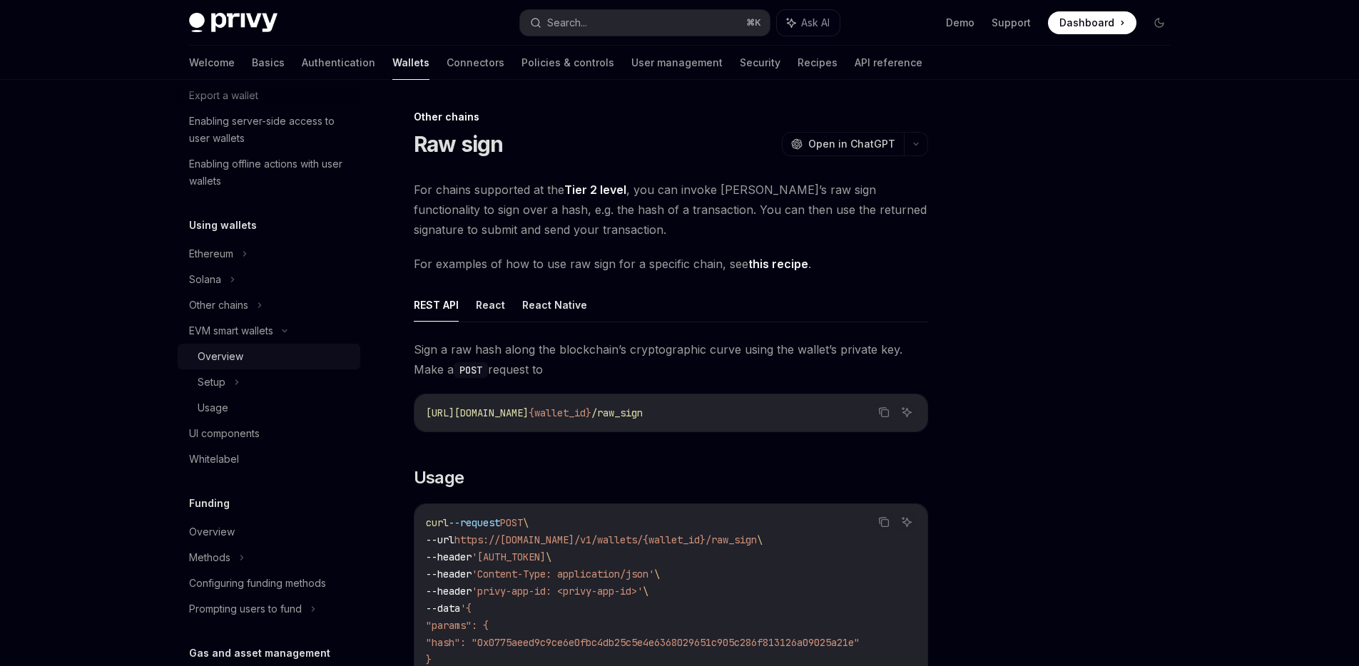
click at [274, 354] on div "Overview" at bounding box center [275, 356] width 154 height 17
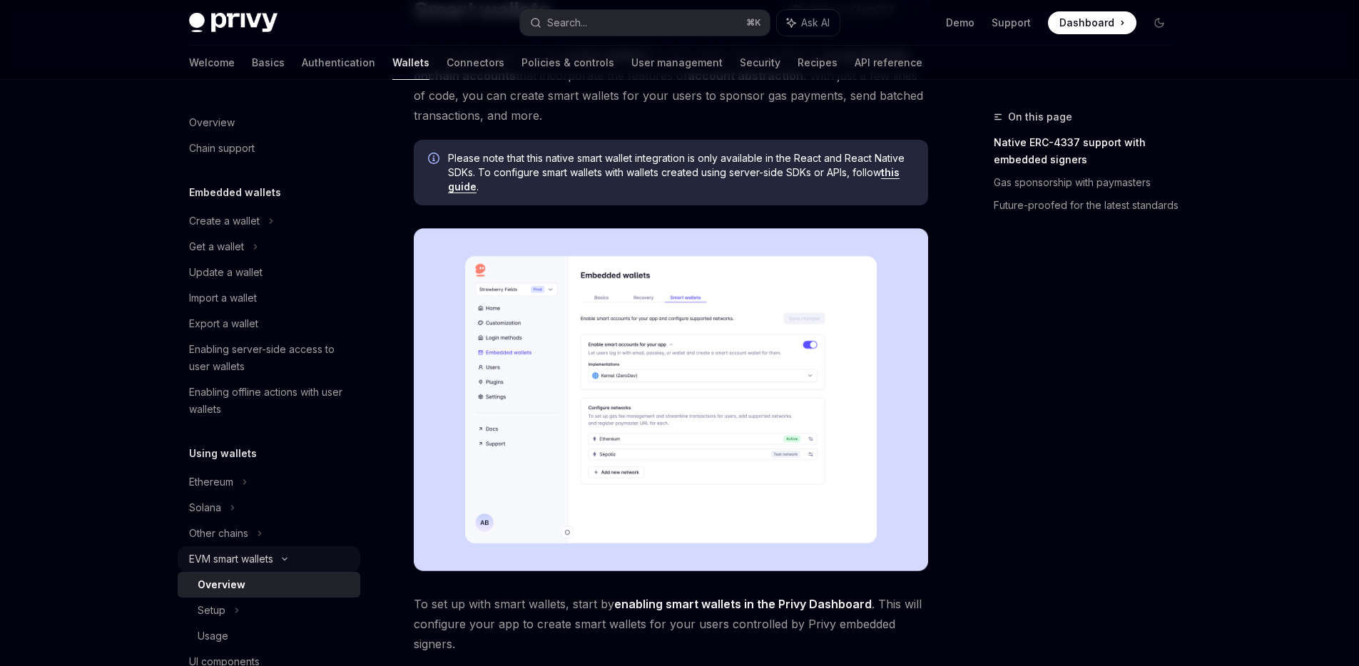
click at [282, 563] on div "EVM smart wallets" at bounding box center [269, 559] width 183 height 26
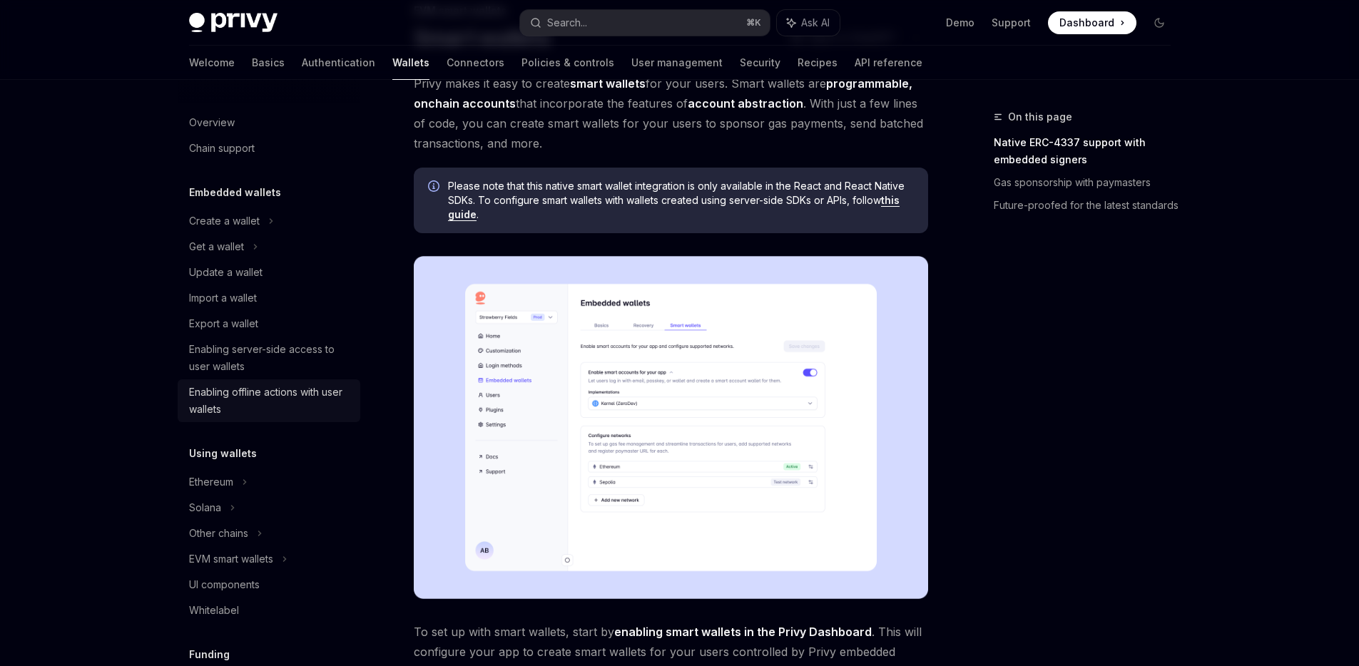
scroll to position [106, 0]
click at [236, 145] on div "Chain support" at bounding box center [222, 148] width 66 height 17
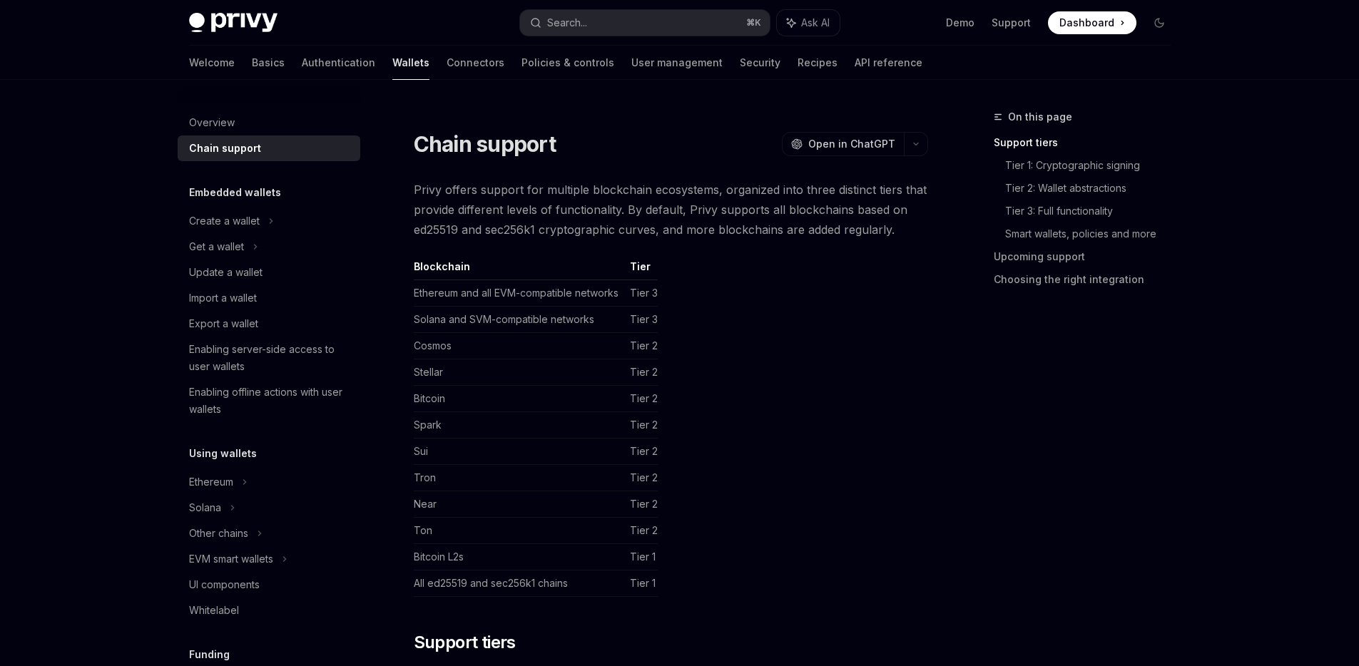
click at [466, 302] on td "Ethereum and all EVM-compatible networks" at bounding box center [519, 293] width 210 height 26
click at [580, 297] on td "Ethereum and all EVM-compatible networks" at bounding box center [519, 293] width 210 height 26
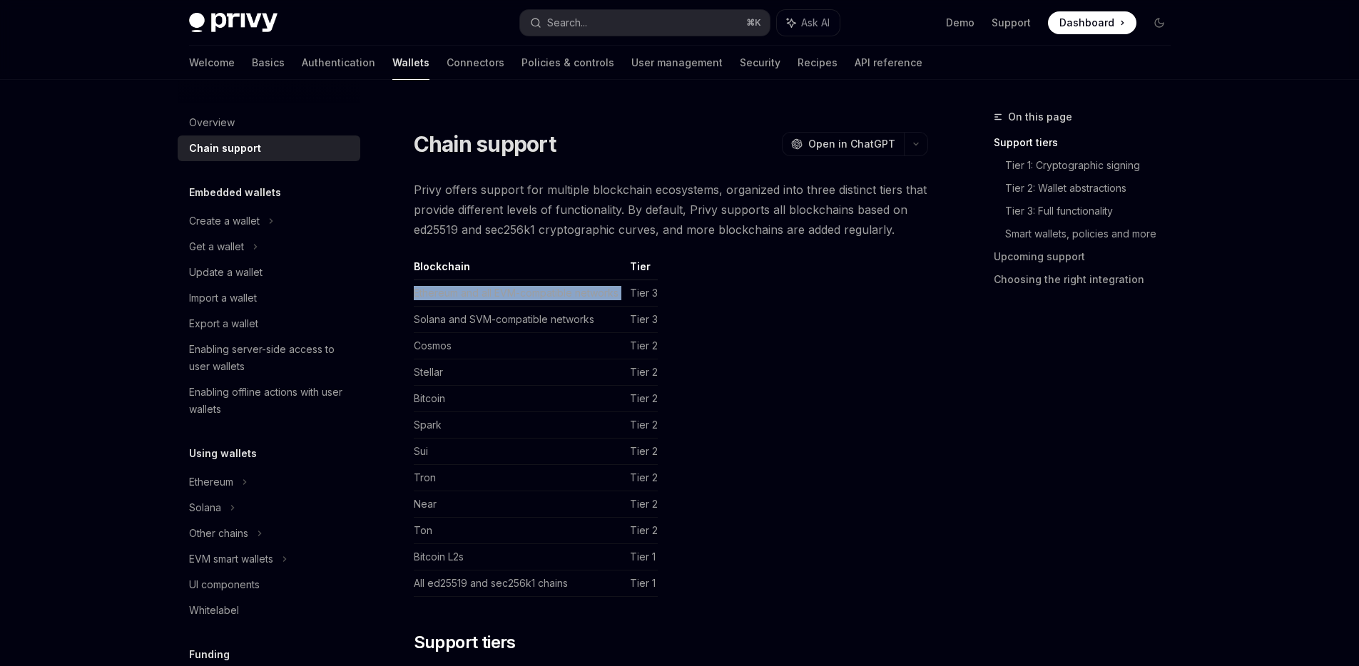
click at [580, 297] on td "Ethereum and all EVM-compatible networks" at bounding box center [519, 293] width 210 height 26
click at [570, 310] on td "Solana and SVM-compatible networks" at bounding box center [519, 320] width 210 height 26
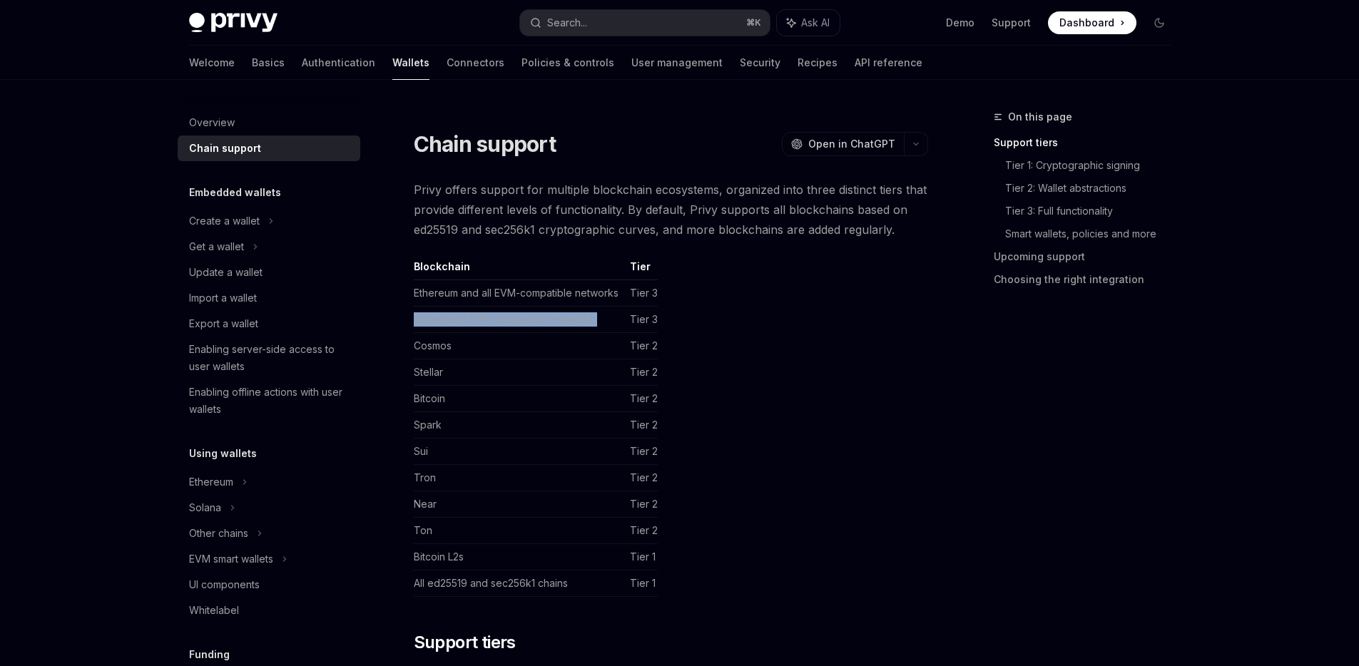
click at [570, 310] on td "Solana and SVM-compatible networks" at bounding box center [519, 320] width 210 height 26
click at [770, 350] on table "Blockchain Tier Ethereum and all EVM-compatible networks Tier 3 Solana and SVM-…" at bounding box center [671, 428] width 514 height 337
click at [631, 68] on link "User management" at bounding box center [676, 63] width 91 height 34
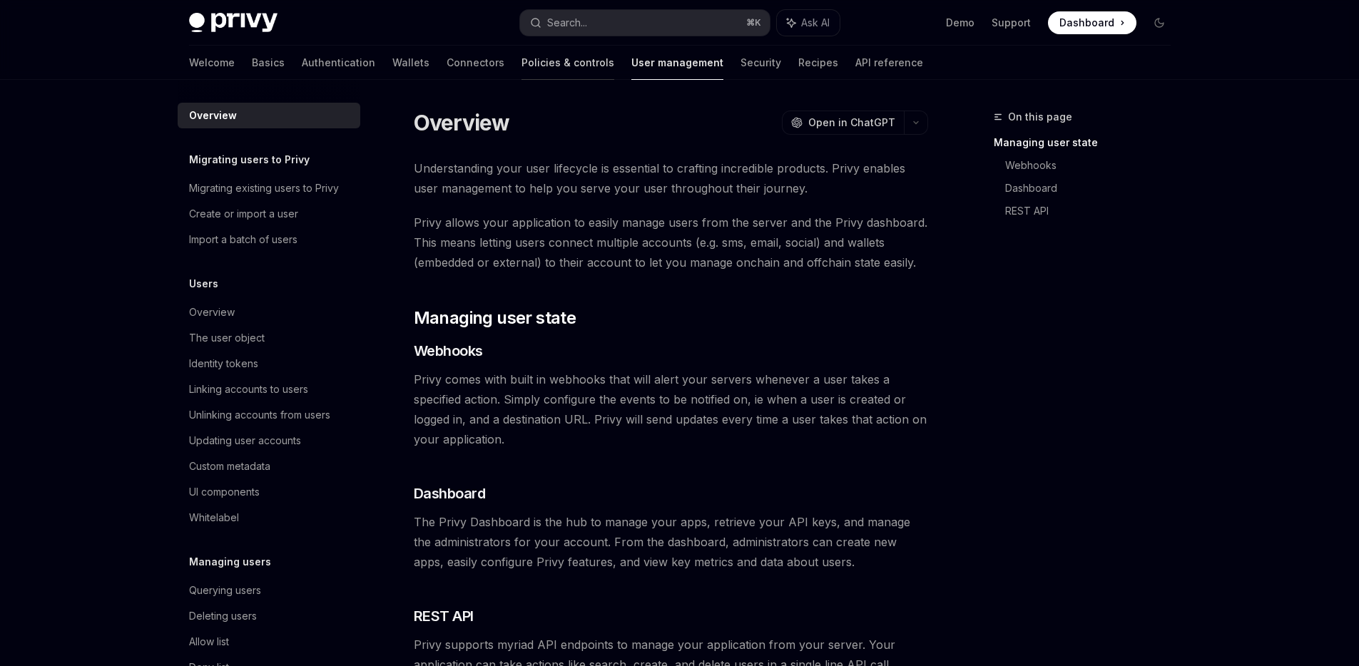
click at [521, 69] on link "Policies & controls" at bounding box center [567, 63] width 93 height 34
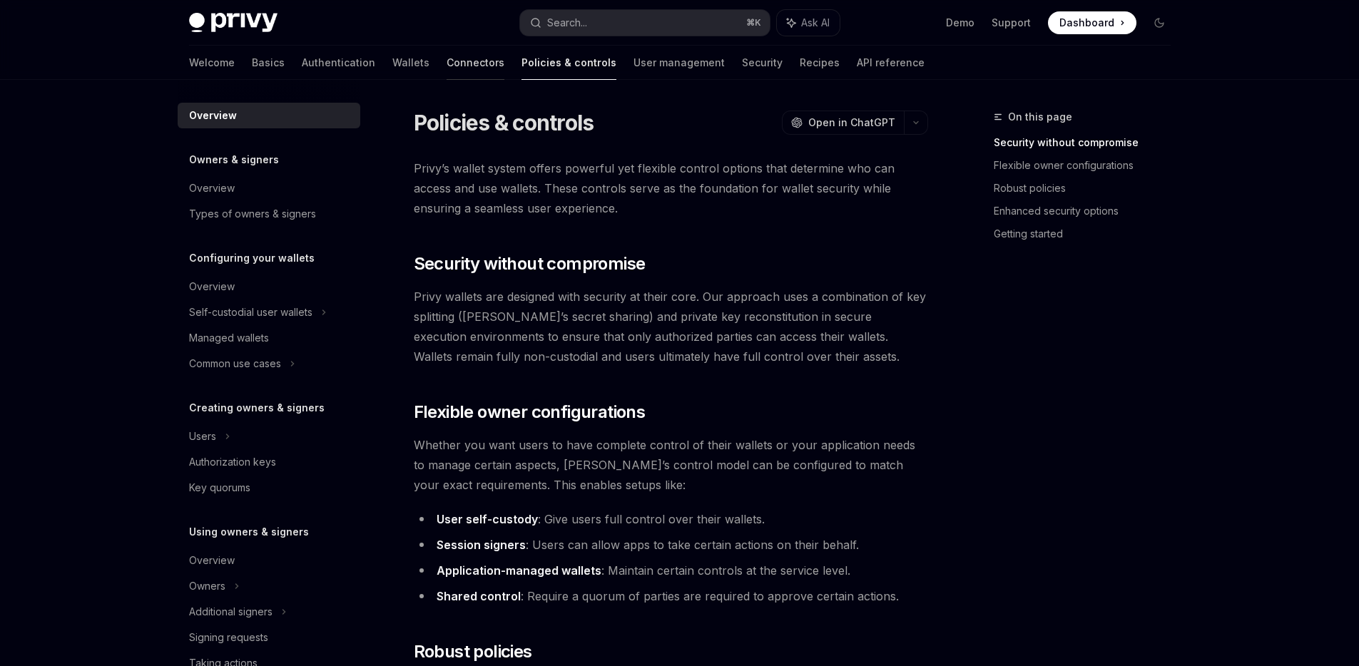
click at [446, 59] on link "Connectors" at bounding box center [475, 63] width 58 height 34
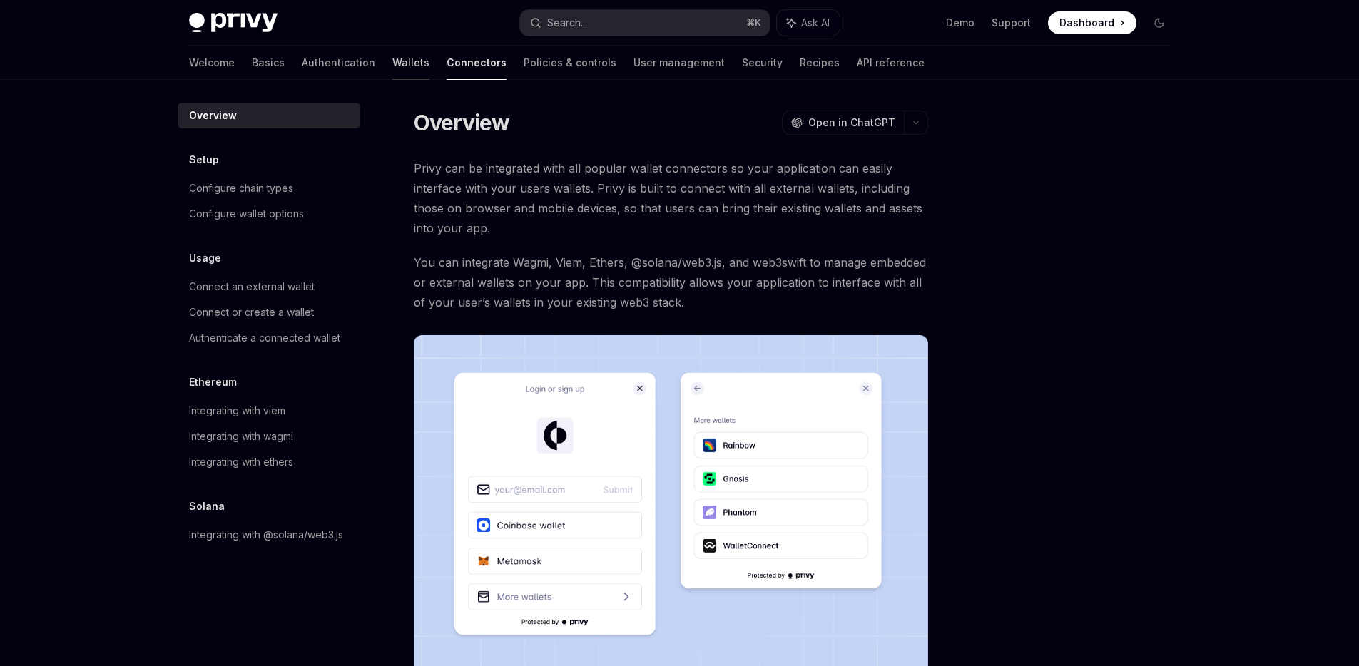
click at [392, 71] on link "Wallets" at bounding box center [410, 63] width 37 height 34
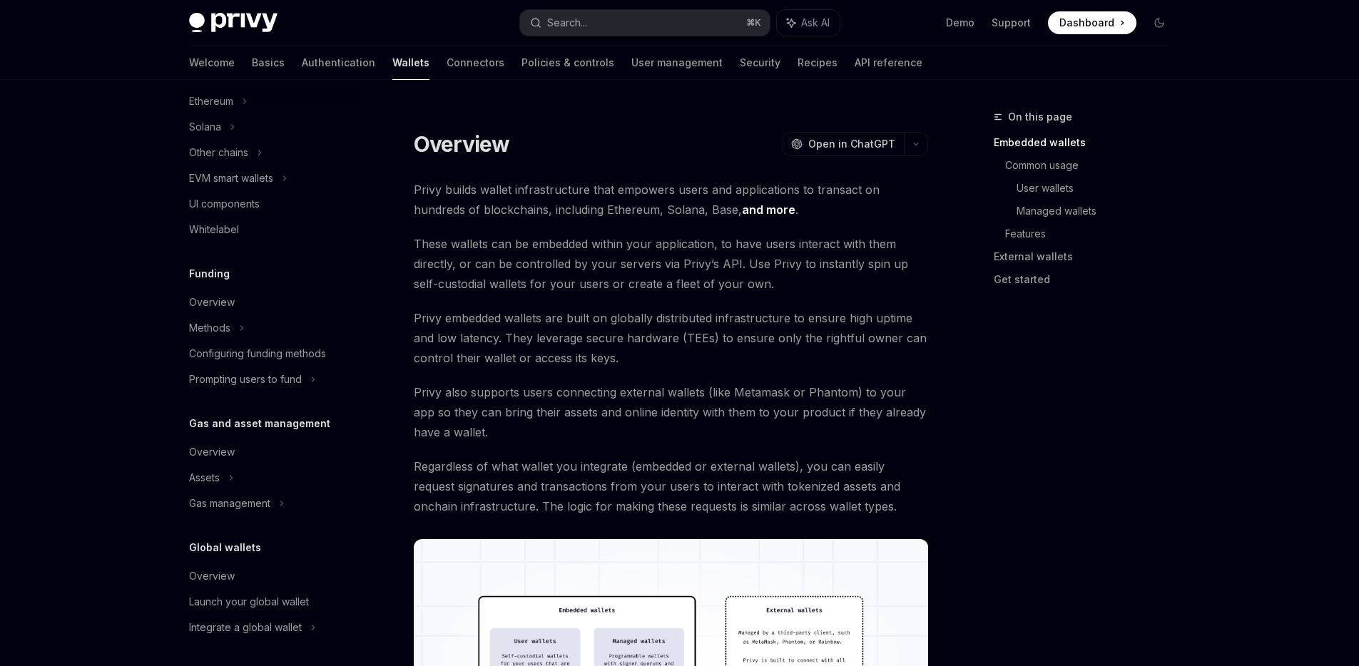
scroll to position [384, 0]
click at [315, 163] on div "Gas management" at bounding box center [269, 150] width 183 height 26
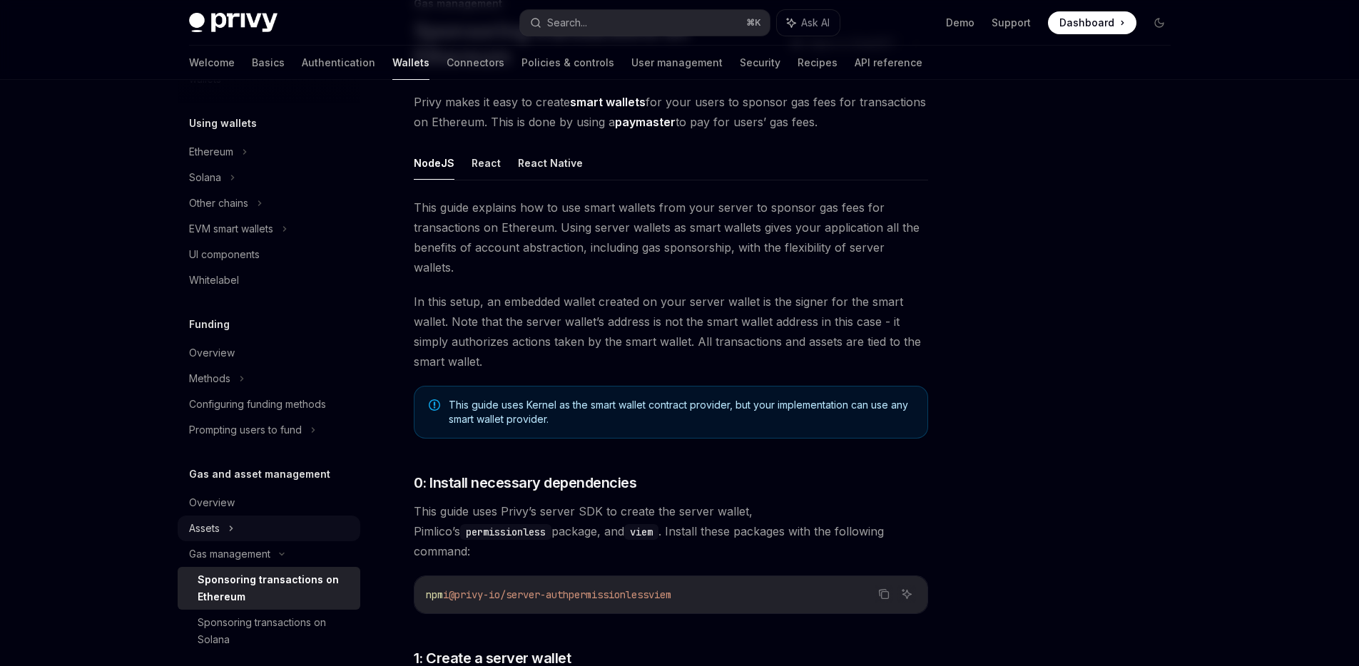
scroll to position [297, 0]
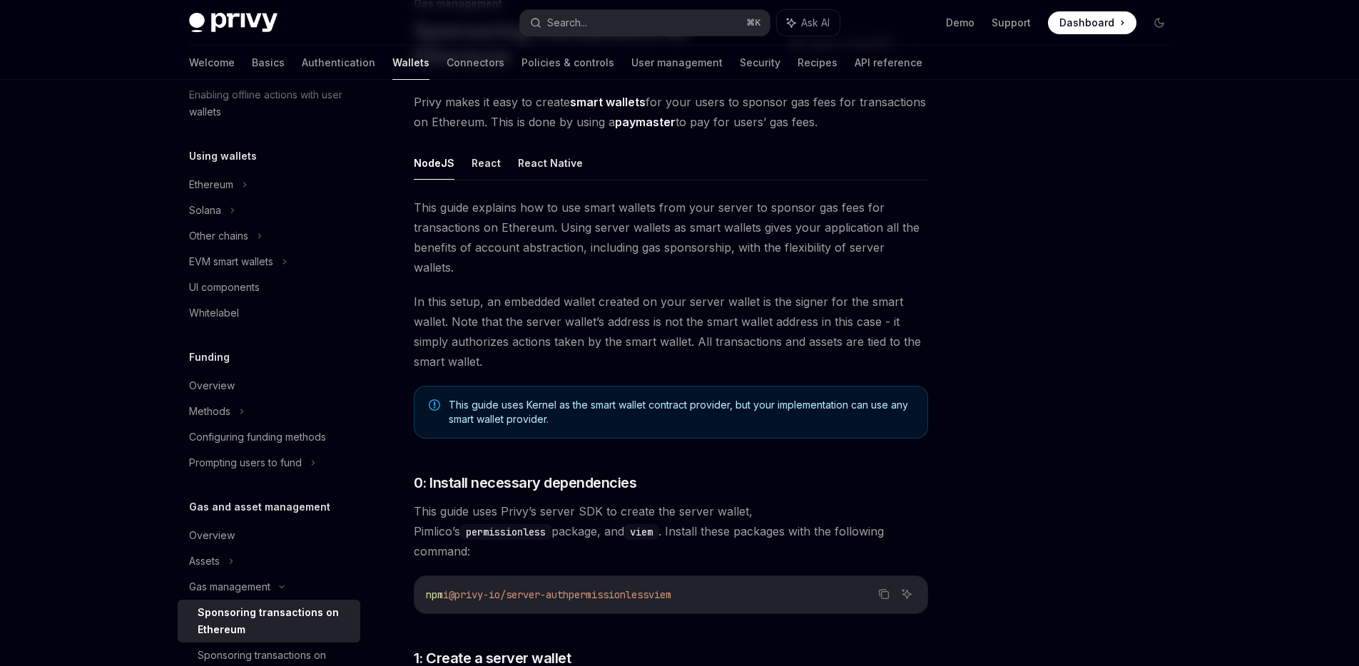
click at [298, 616] on div "Sponsoring transactions on Ethereum" at bounding box center [275, 621] width 154 height 34
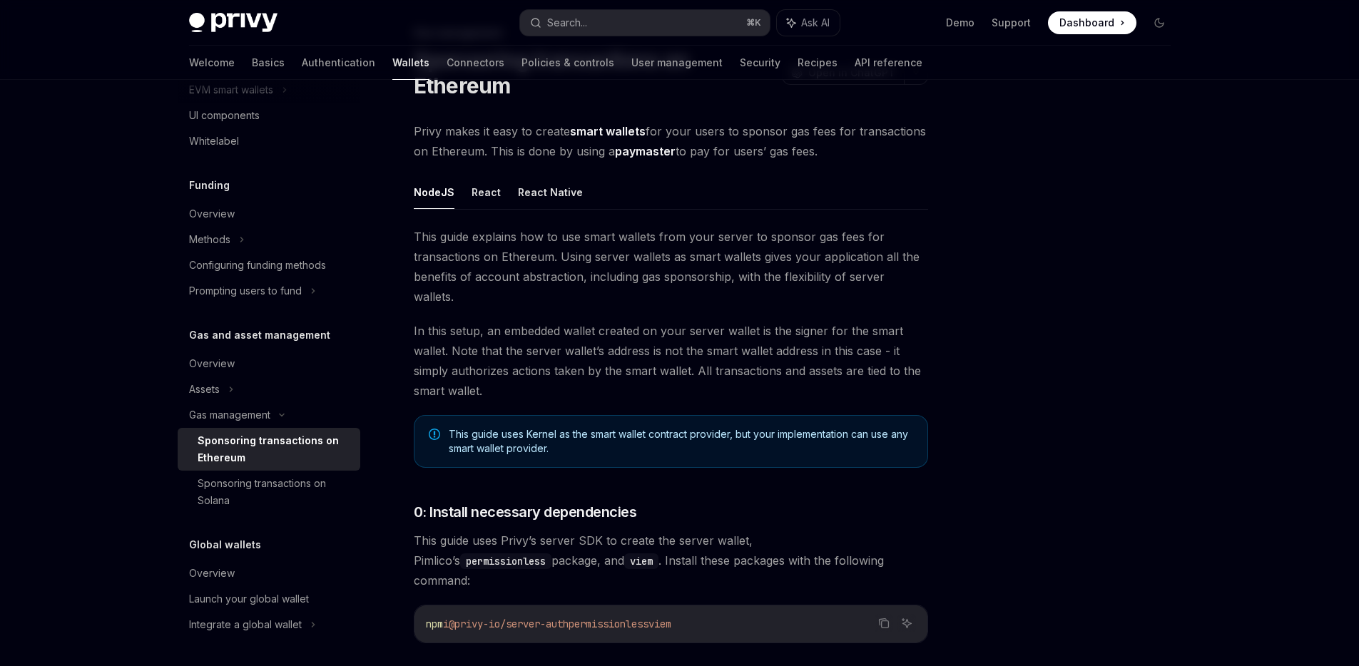
scroll to position [0, 0]
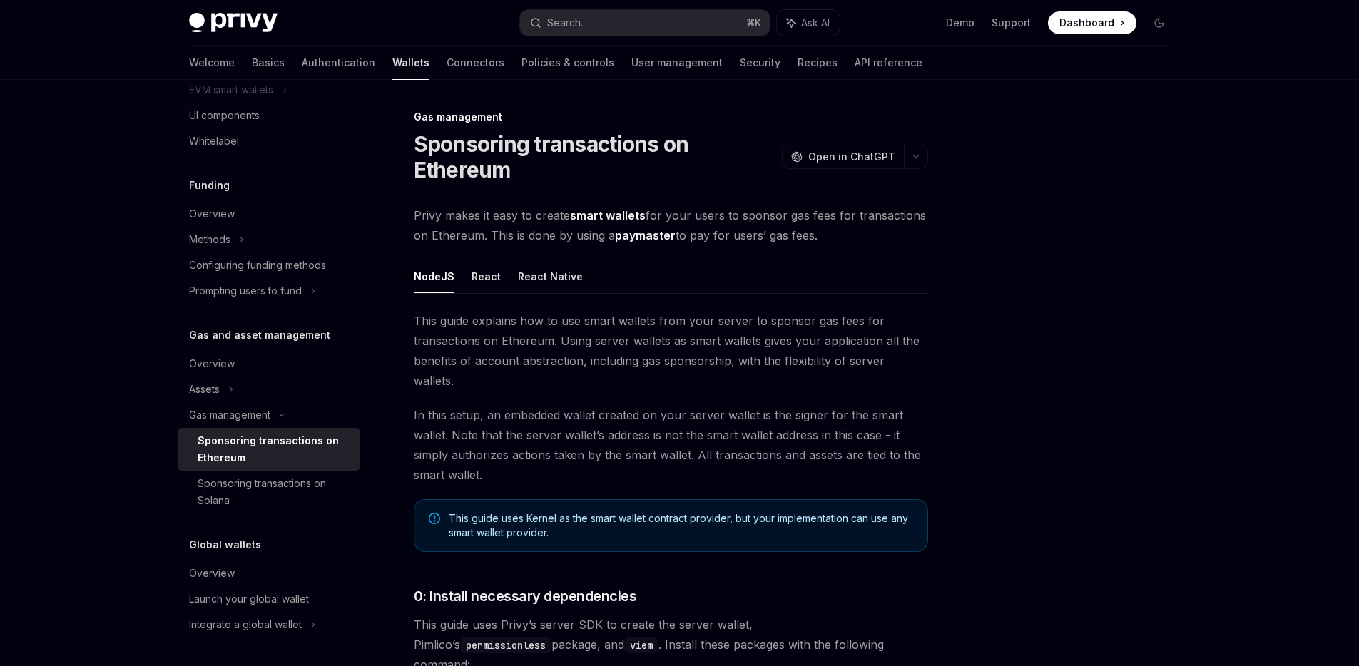
click at [309, 456] on div "Sponsoring transactions on Ethereum" at bounding box center [275, 449] width 154 height 34
type textarea "*"
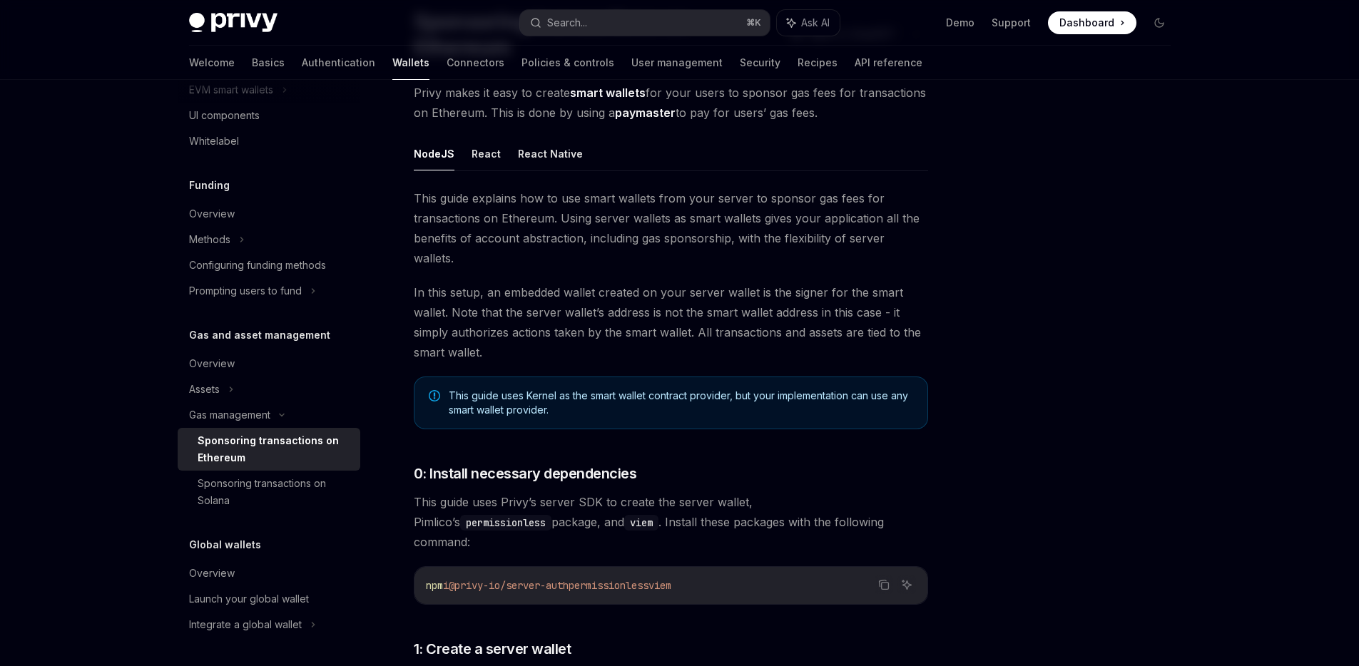
scroll to position [123, 0]
click at [795, 115] on span "Privy makes it easy to create smart wallets for your users to sponsor gas fees …" at bounding box center [671, 103] width 514 height 40
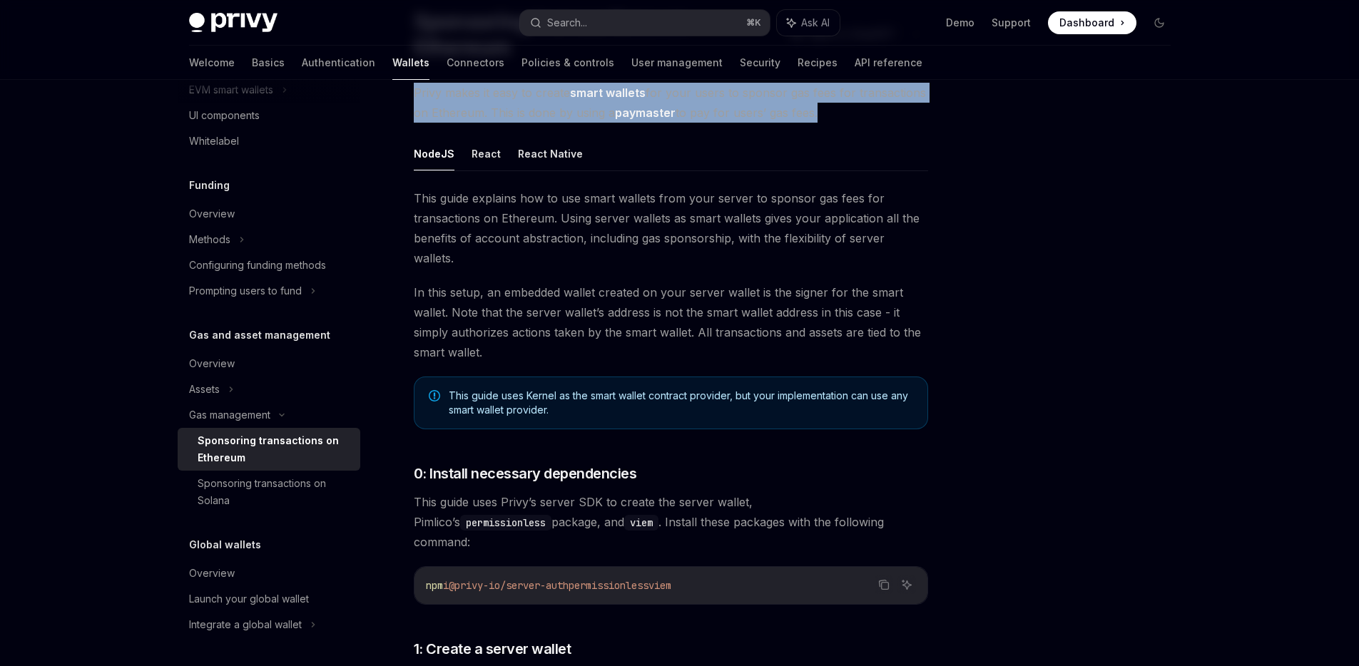
click at [795, 115] on span "Privy makes it easy to create smart wallets for your users to sponsor gas fees …" at bounding box center [671, 103] width 514 height 40
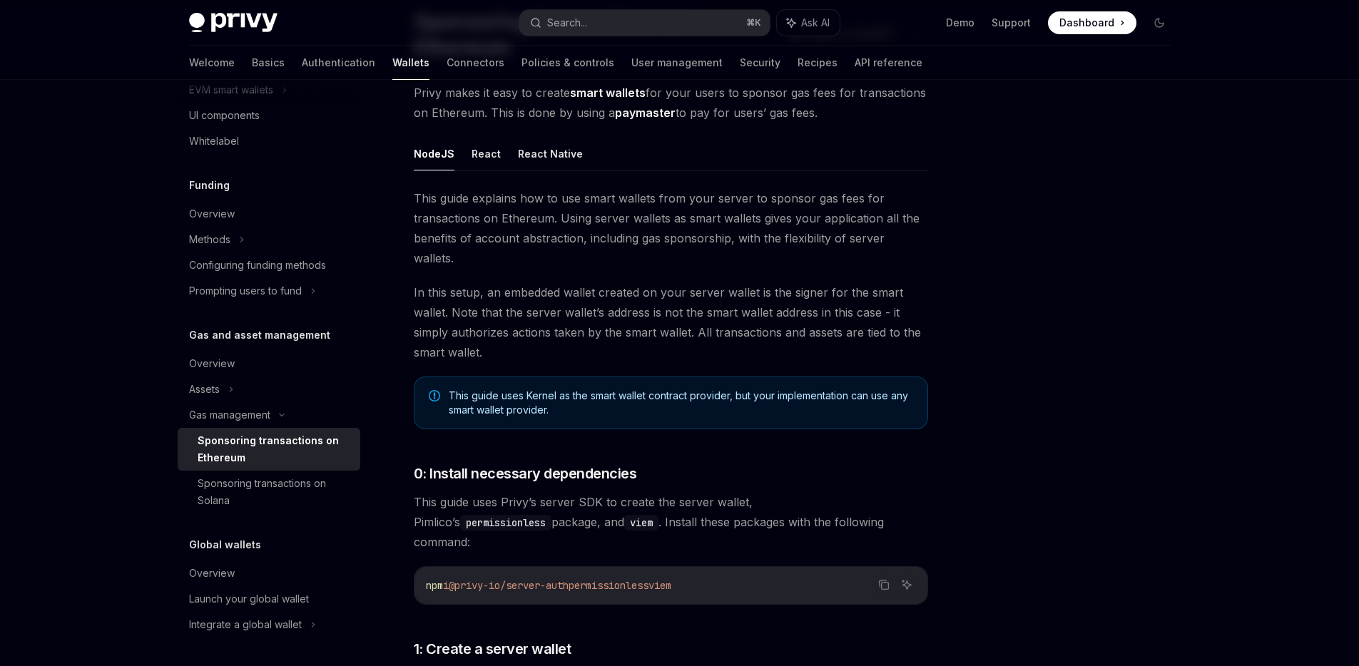
click at [645, 118] on link "paymaster" at bounding box center [645, 113] width 61 height 15
click at [1077, 193] on div at bounding box center [1073, 387] width 217 height 558
